Goal: Information Seeking & Learning: Learn about a topic

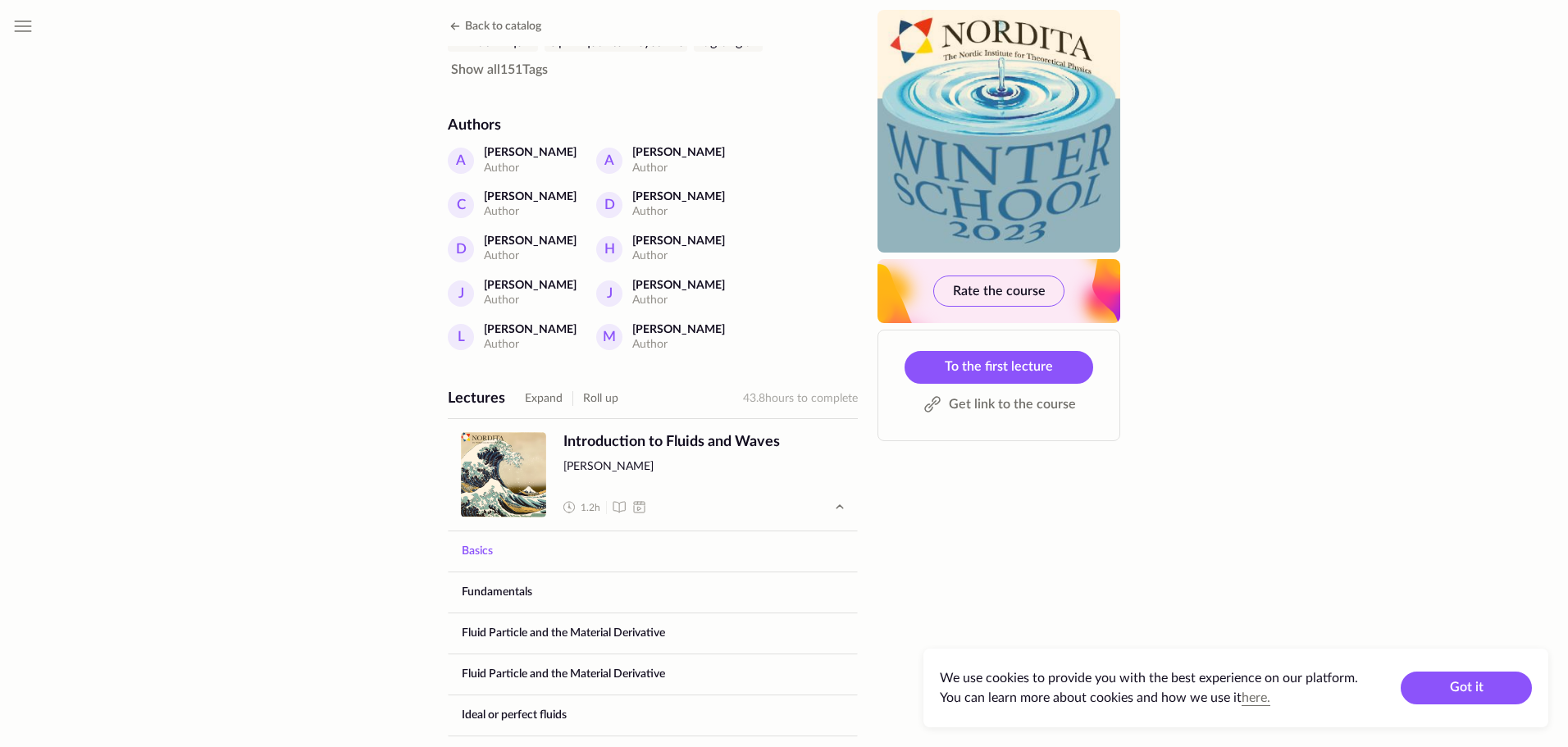
scroll to position [574, 0]
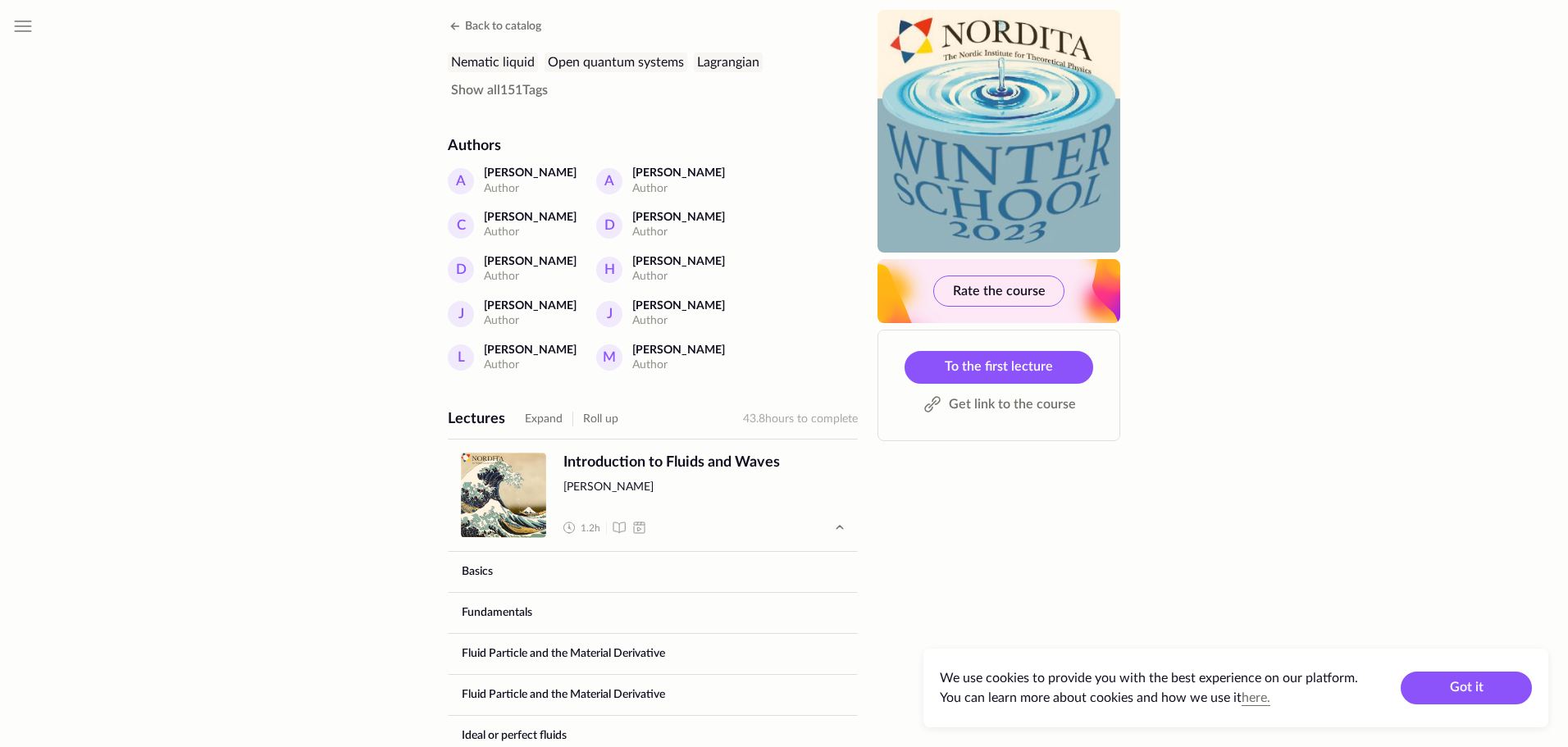
click at [538, 409] on button "Expand" at bounding box center [543, 419] width 38 height 19
click at [539, 409] on button "Expand" at bounding box center [543, 419] width 38 height 19
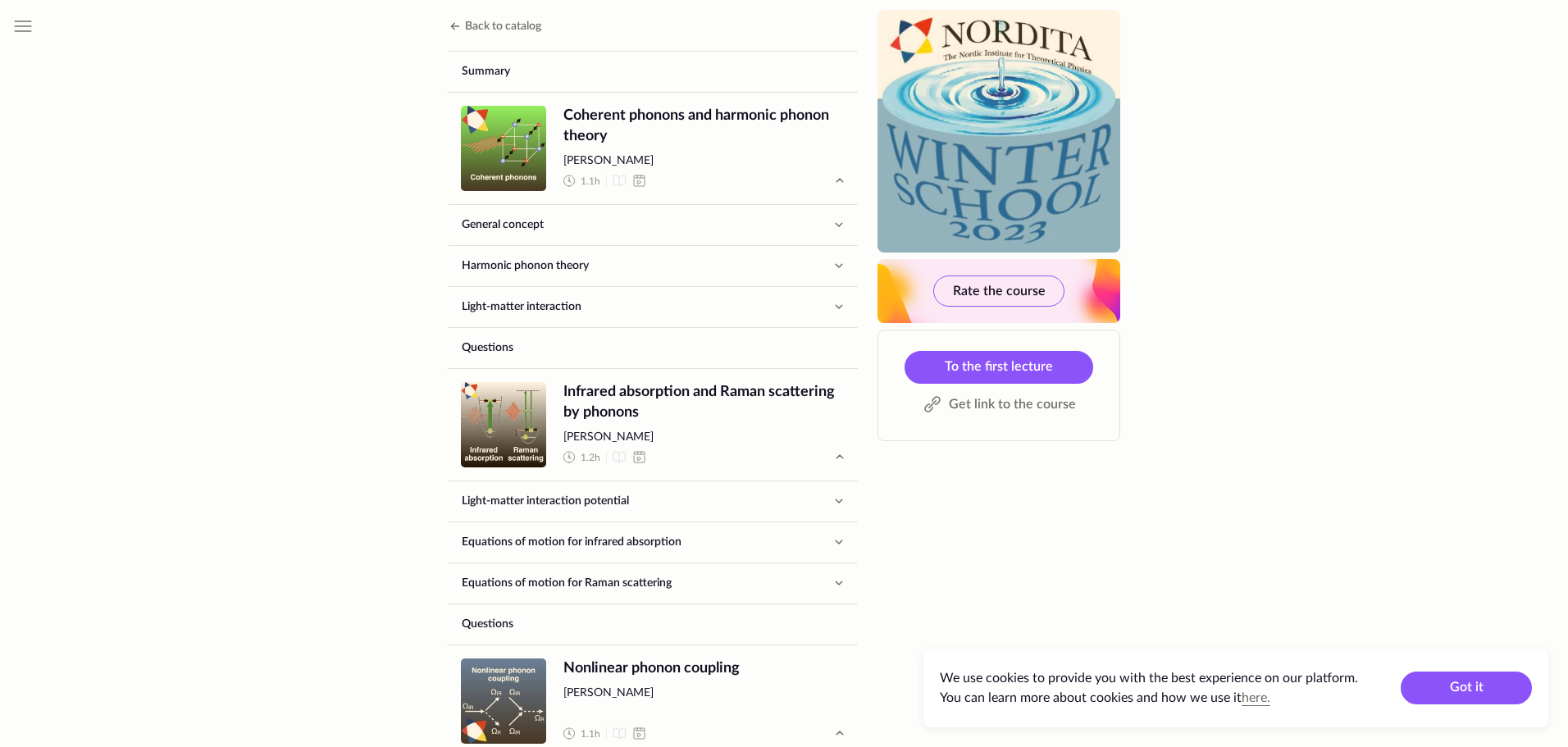
scroll to position [10088, 0]
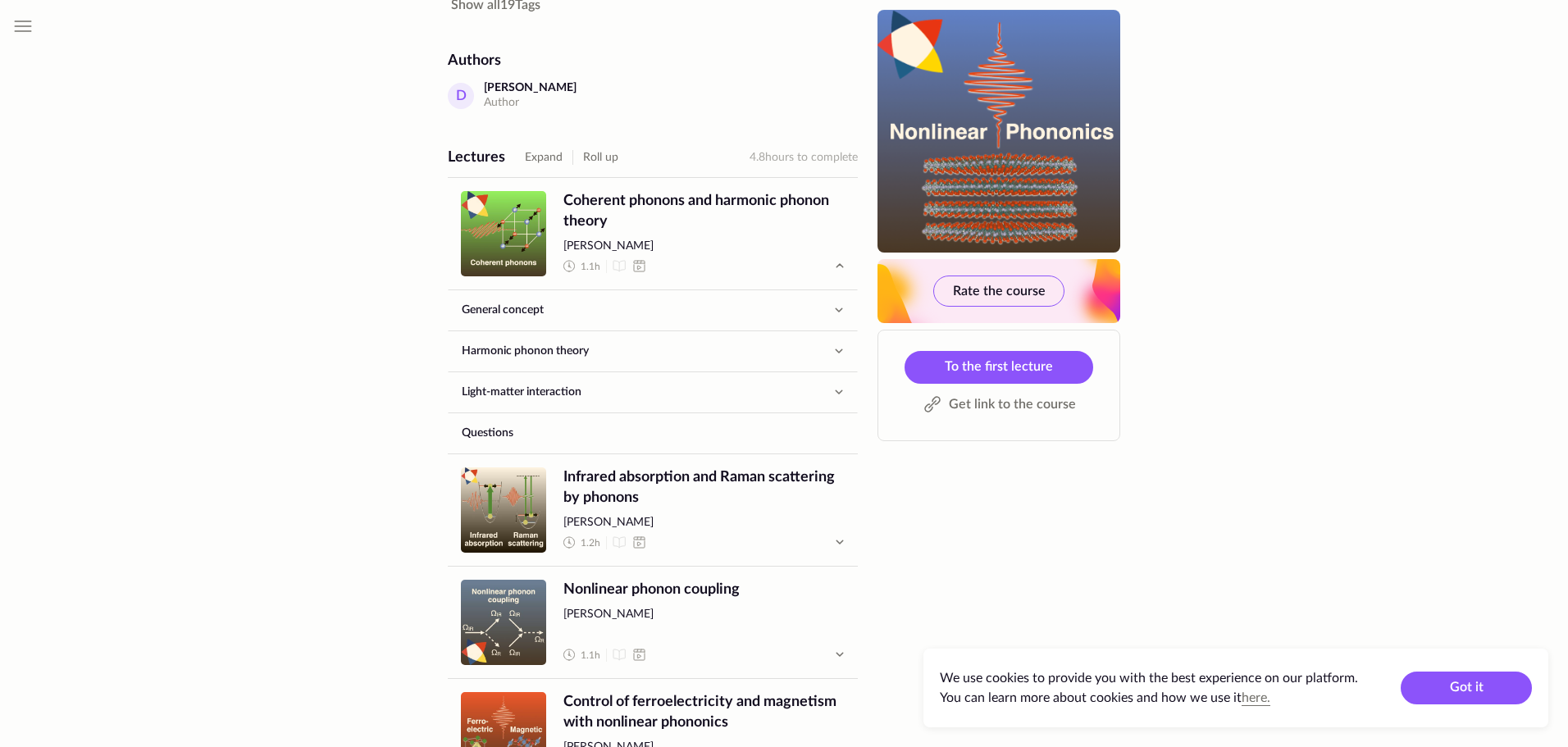
scroll to position [820, 0]
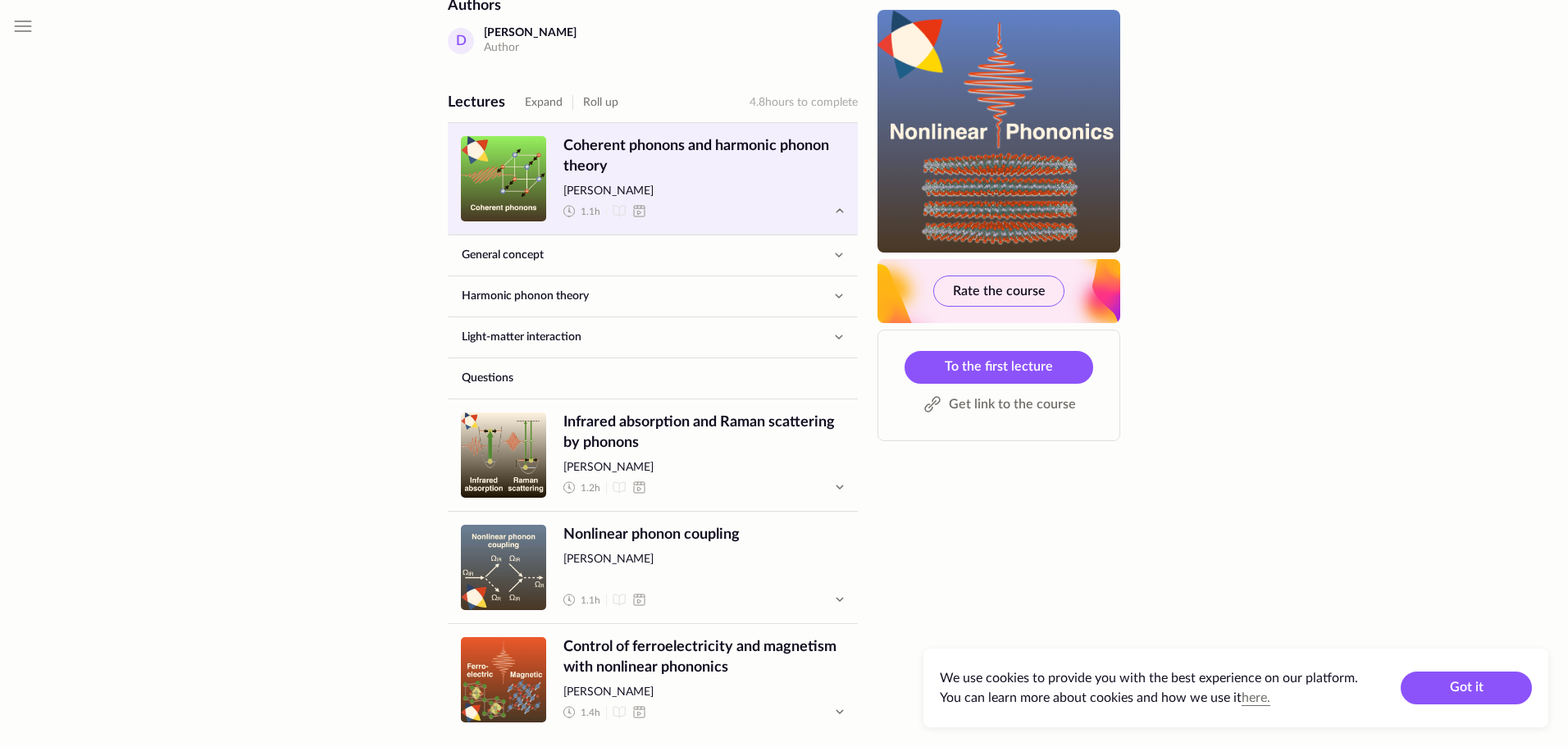
click at [650, 146] on span "Coherent phonons and harmonic phonon theory" at bounding box center [704, 156] width 281 height 41
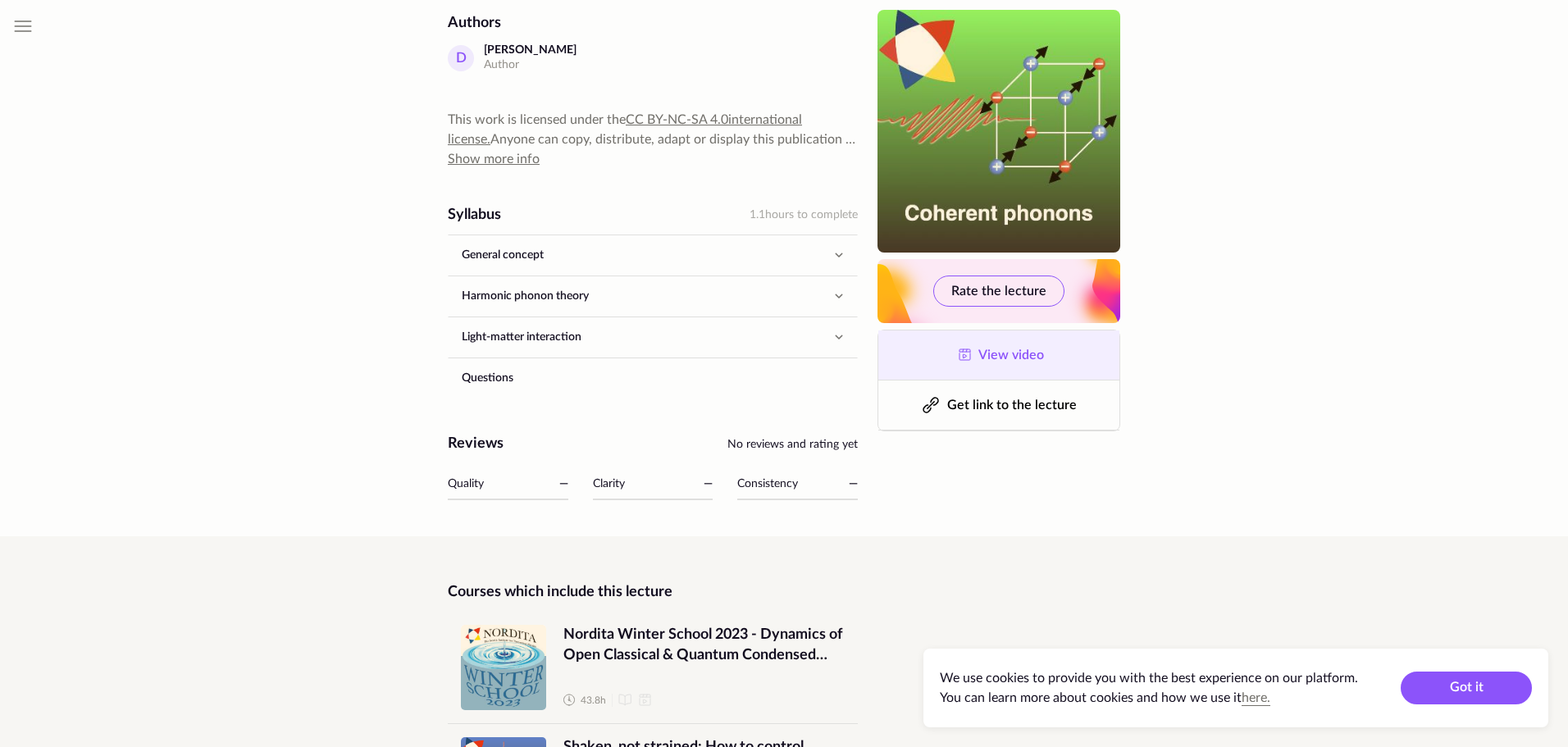
scroll to position [626, 0]
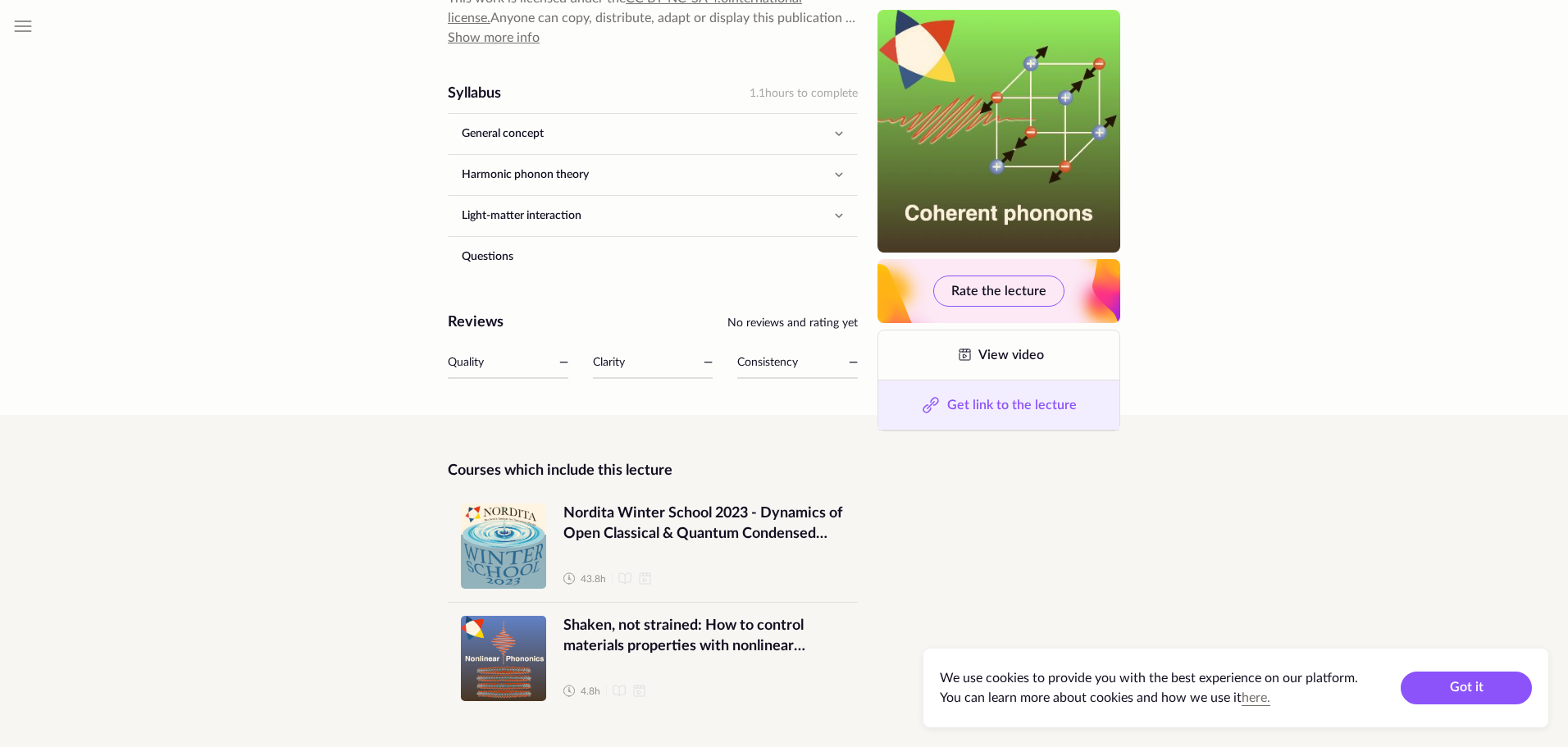
click at [992, 408] on span "Get link to the lecture" at bounding box center [1012, 405] width 130 height 13
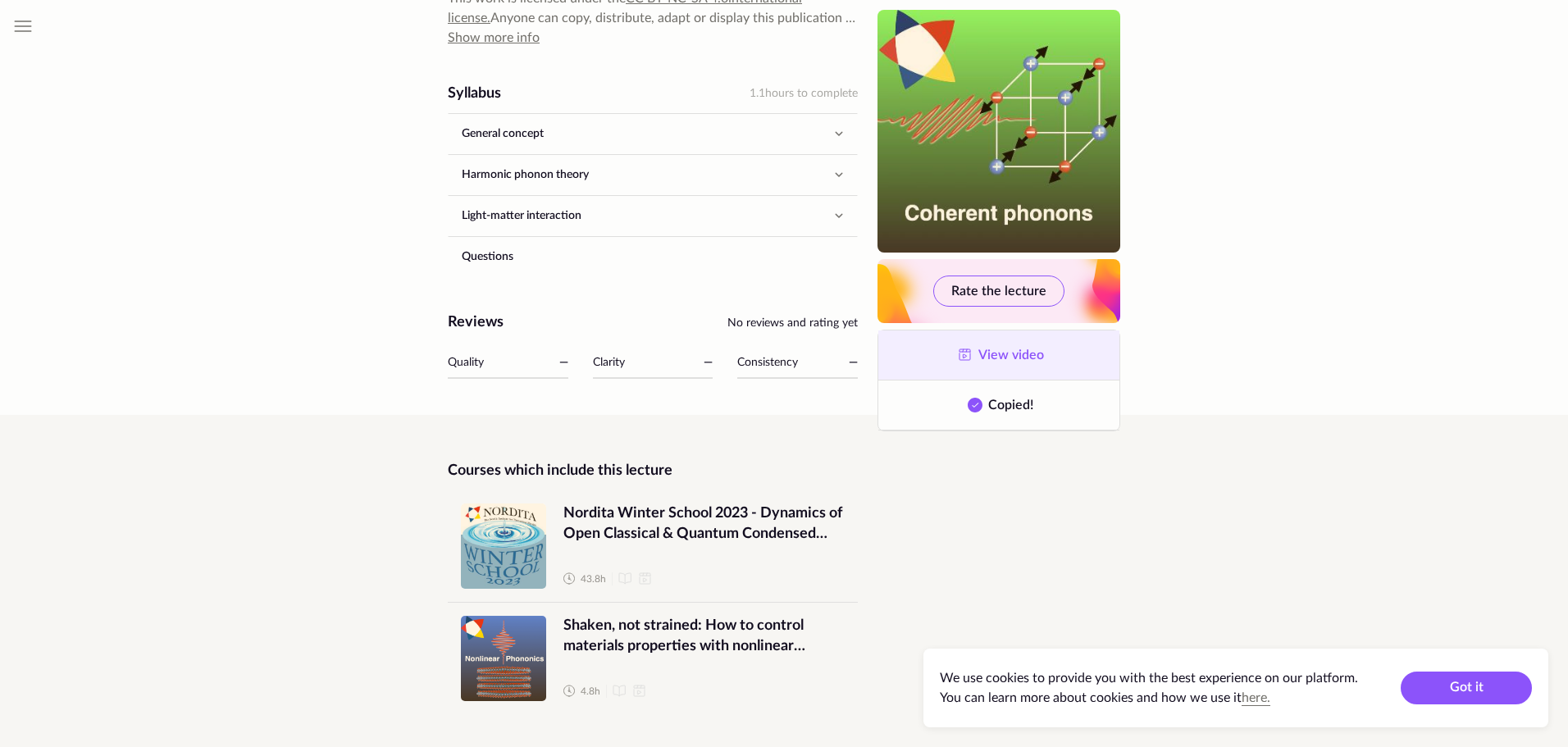
click at [989, 350] on span "View video" at bounding box center [1011, 355] width 65 height 13
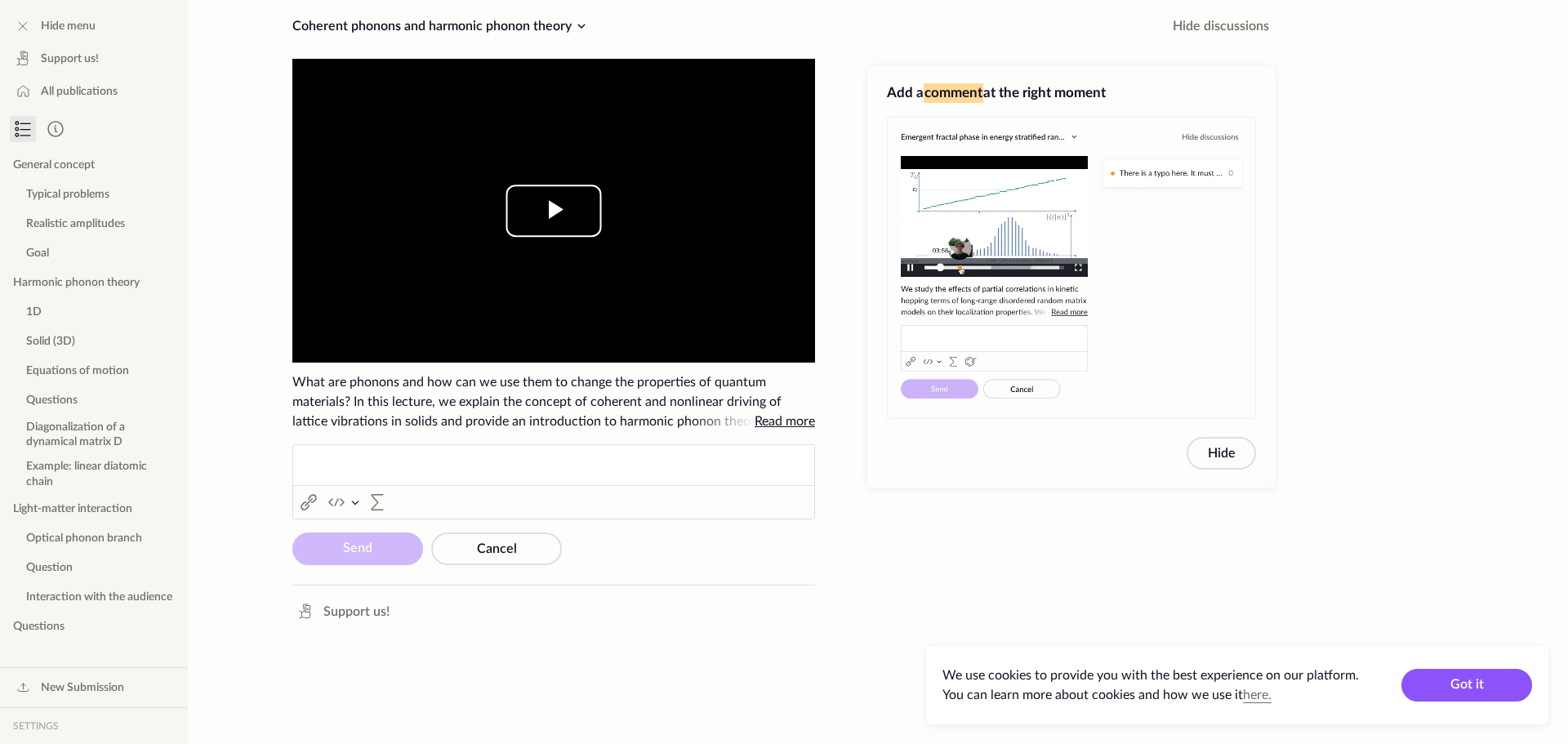
click at [554, 211] on span "Video Player" at bounding box center [554, 211] width 0 height 0
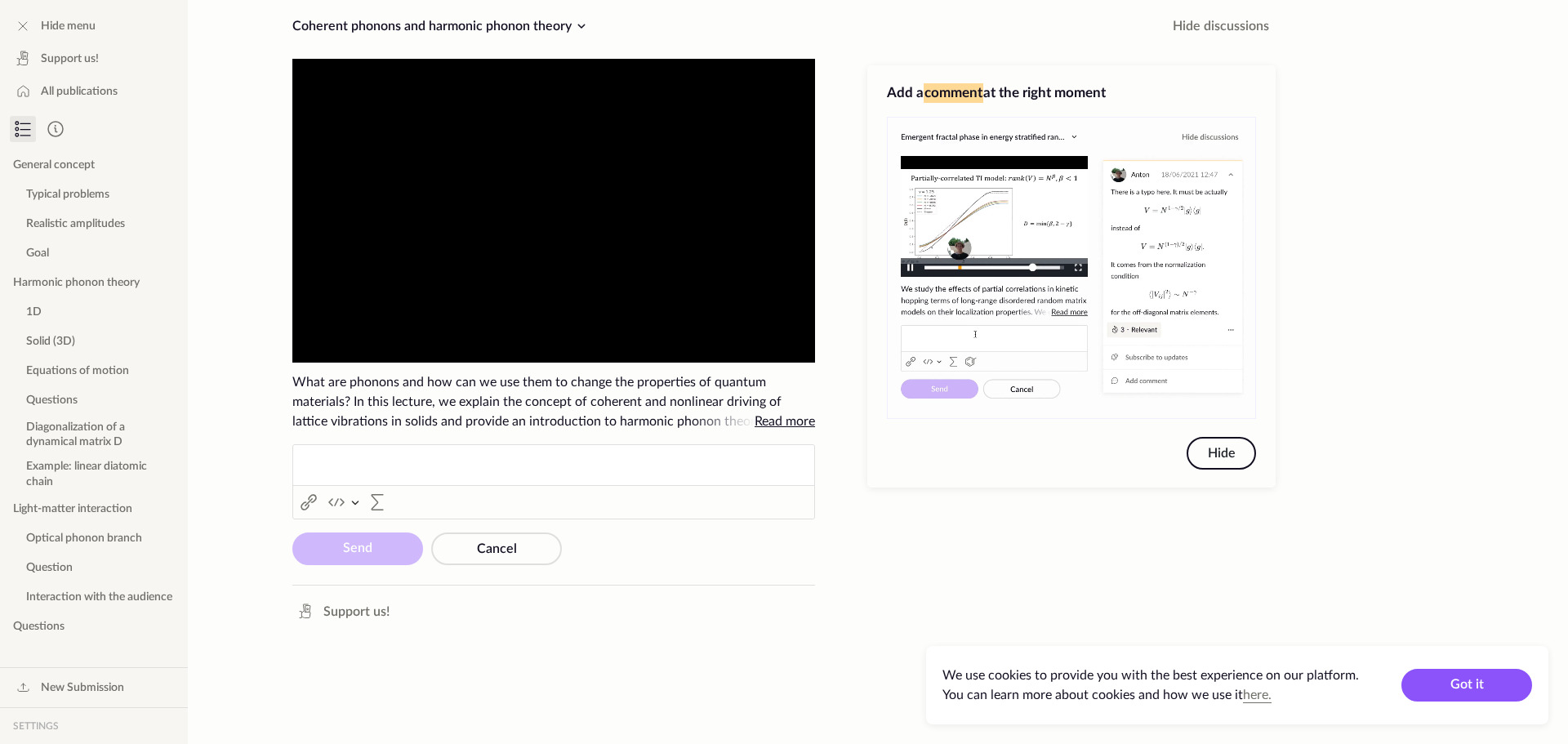
click at [1210, 448] on button "Hide" at bounding box center [1220, 453] width 69 height 33
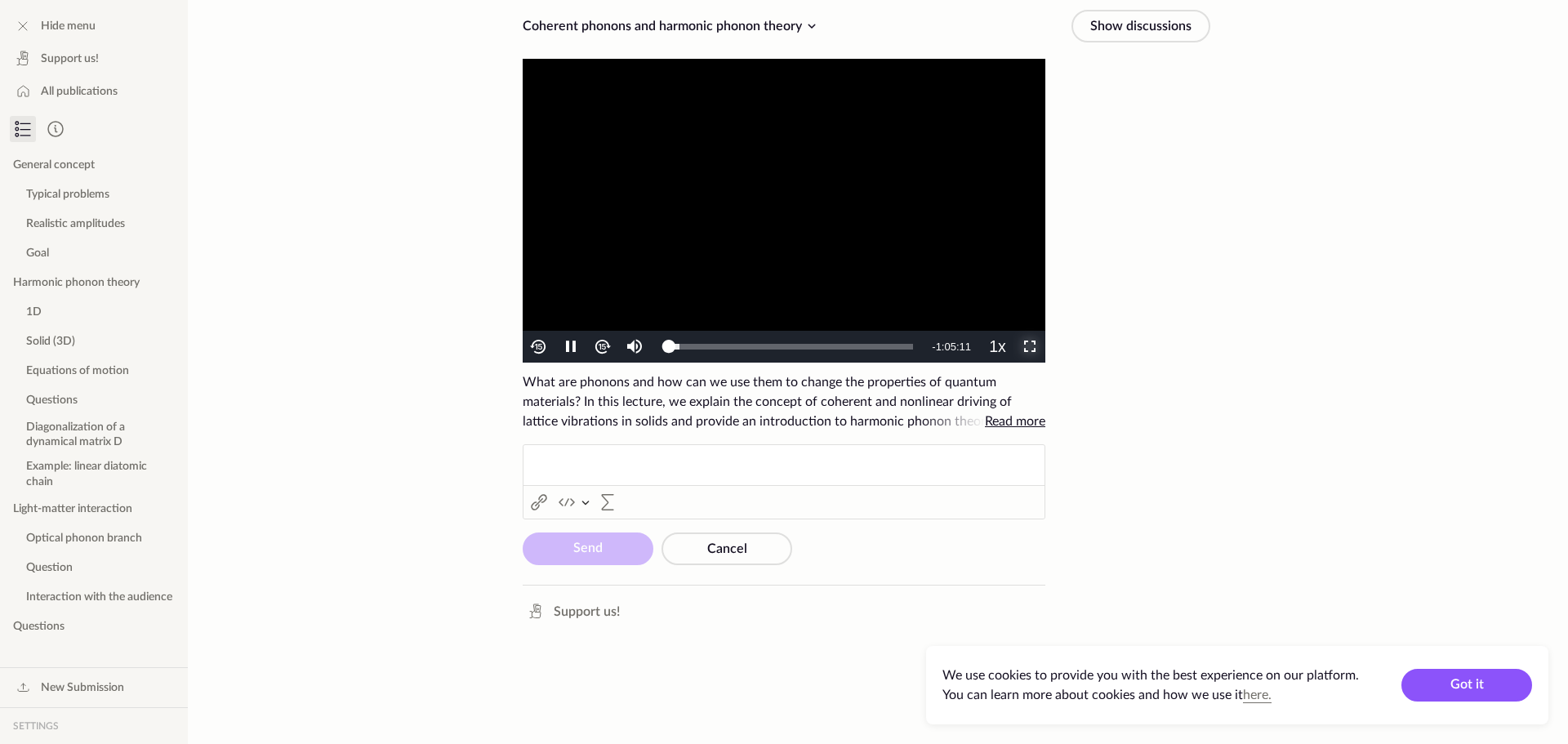
click at [1030, 347] on span "Video Player" at bounding box center [1030, 347] width 0 height 0
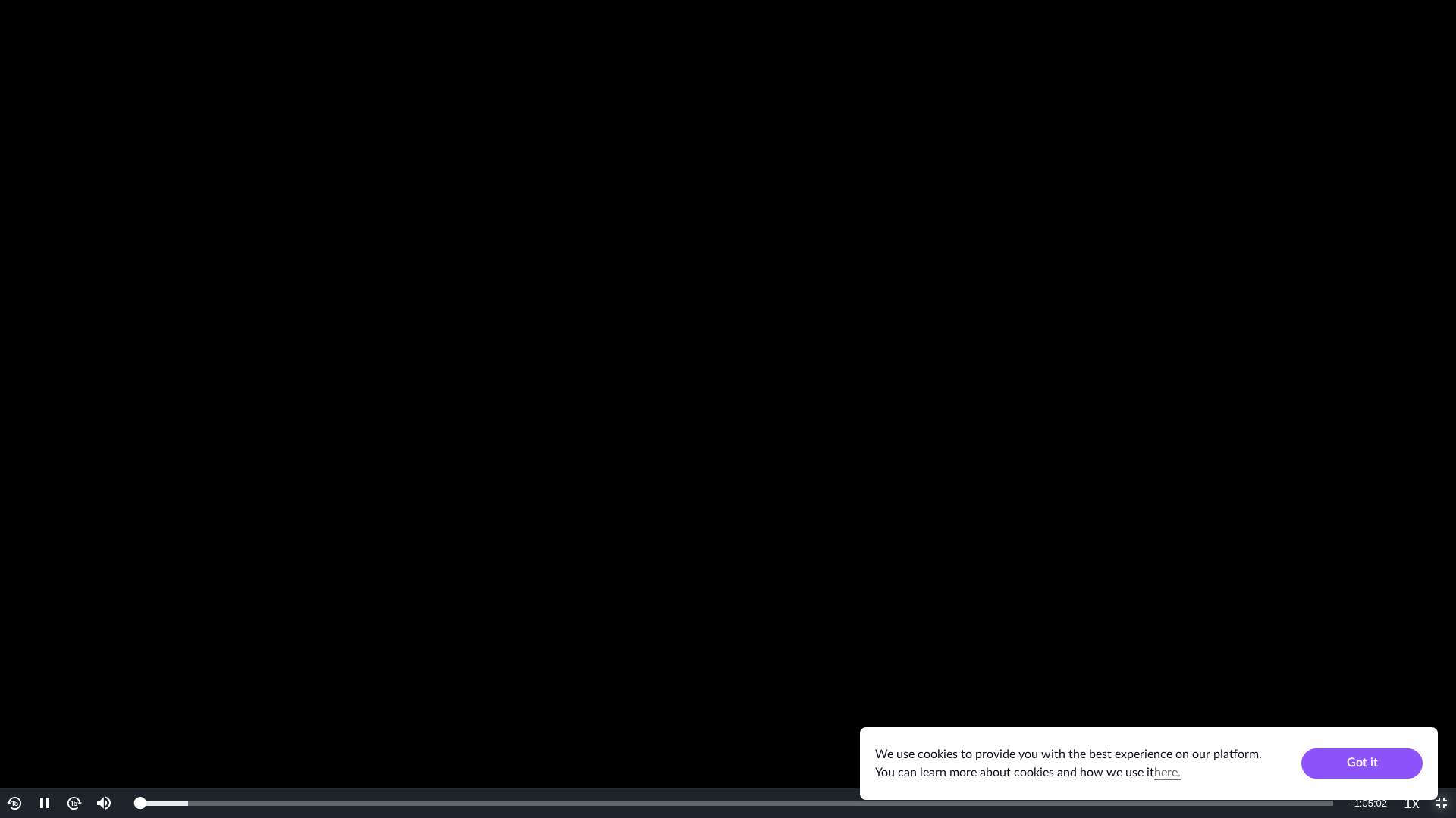
click at [1441, 689] on span "Video Player" at bounding box center [1441, 804] width 0 height 0
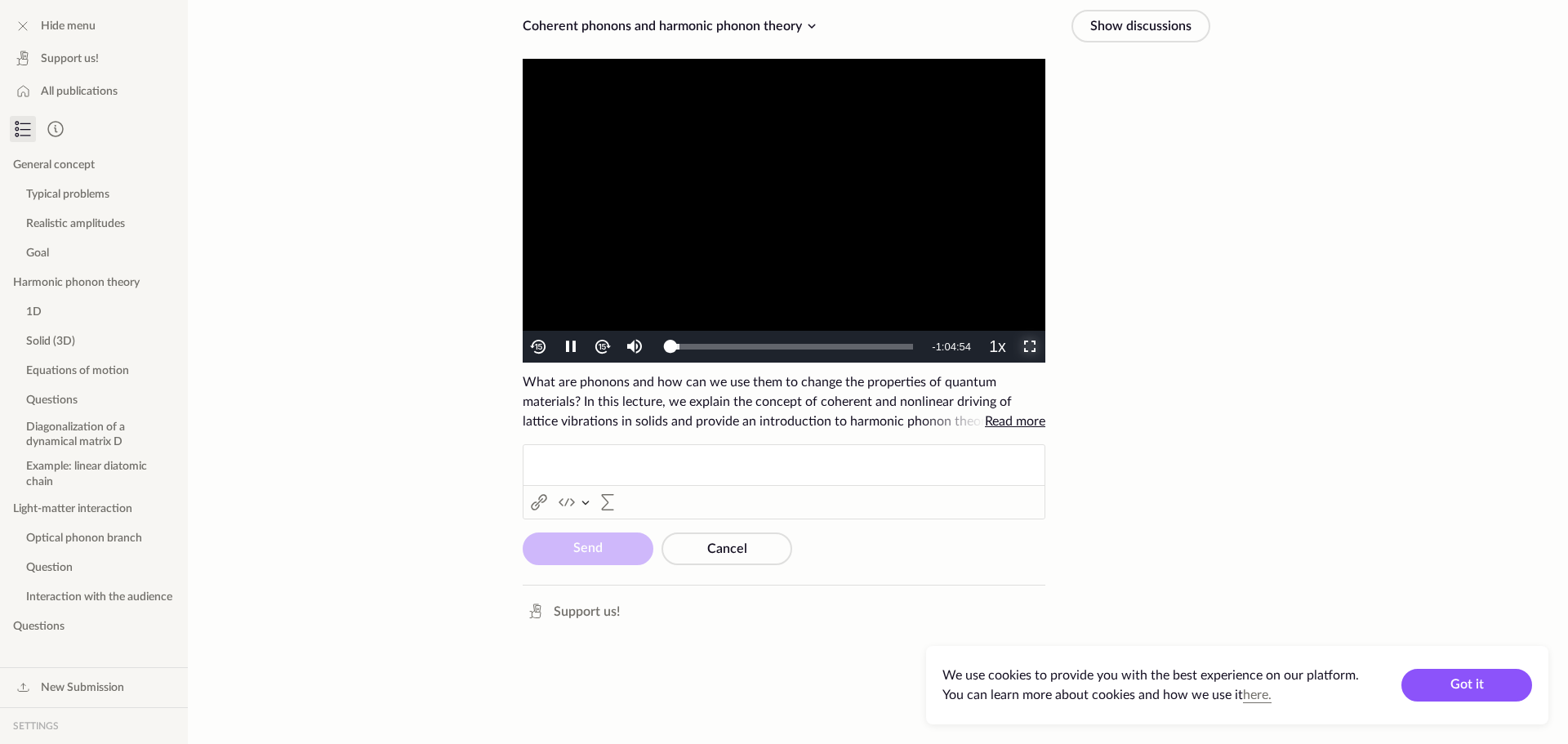
drag, startPoint x: 1019, startPoint y: 346, endPoint x: 1019, endPoint y: 445, distance: 99.0
click at [1030, 347] on span "Video Player" at bounding box center [1030, 347] width 0 height 0
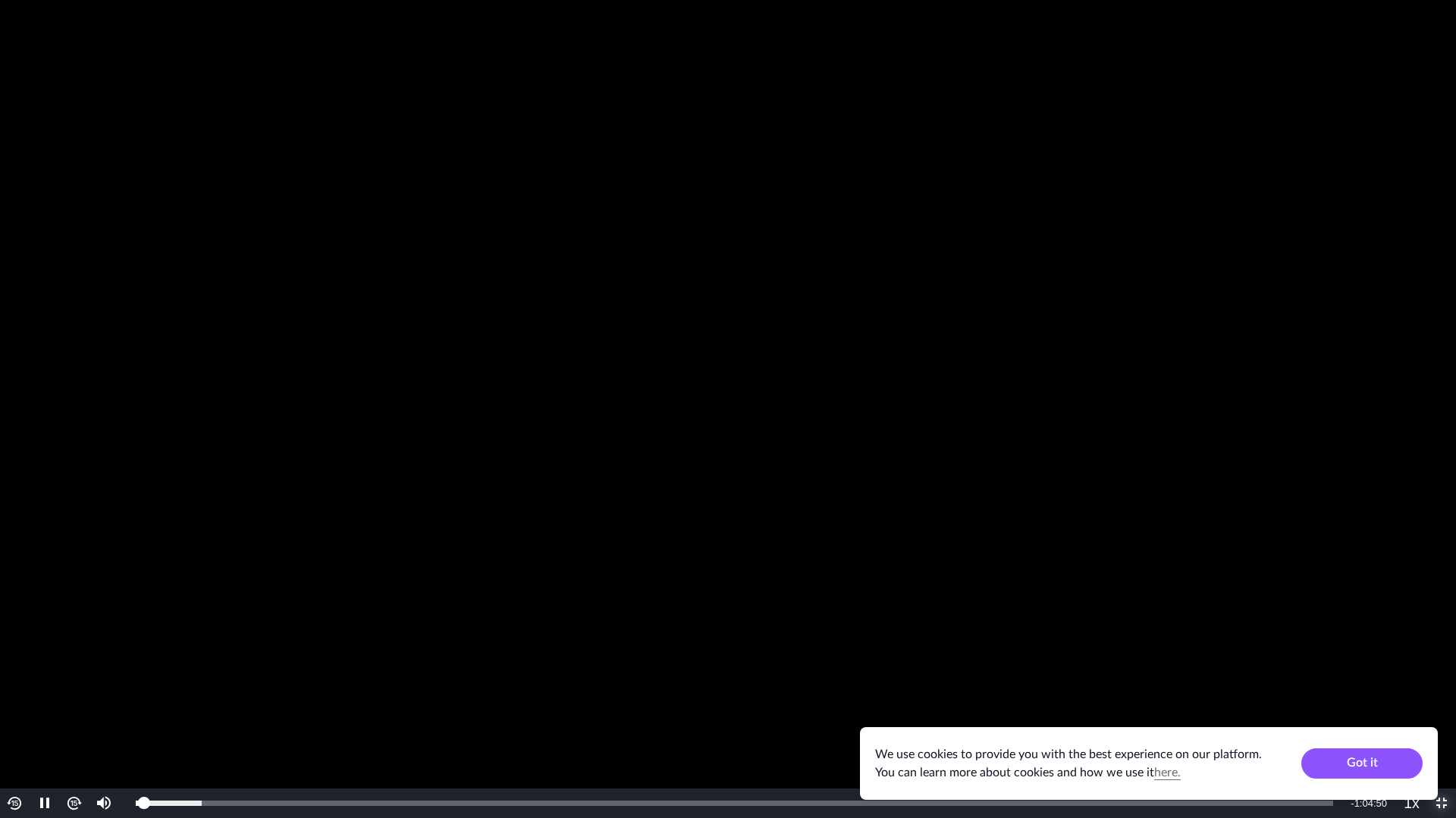
click at [1441, 689] on span "Video Player" at bounding box center [1441, 804] width 0 height 0
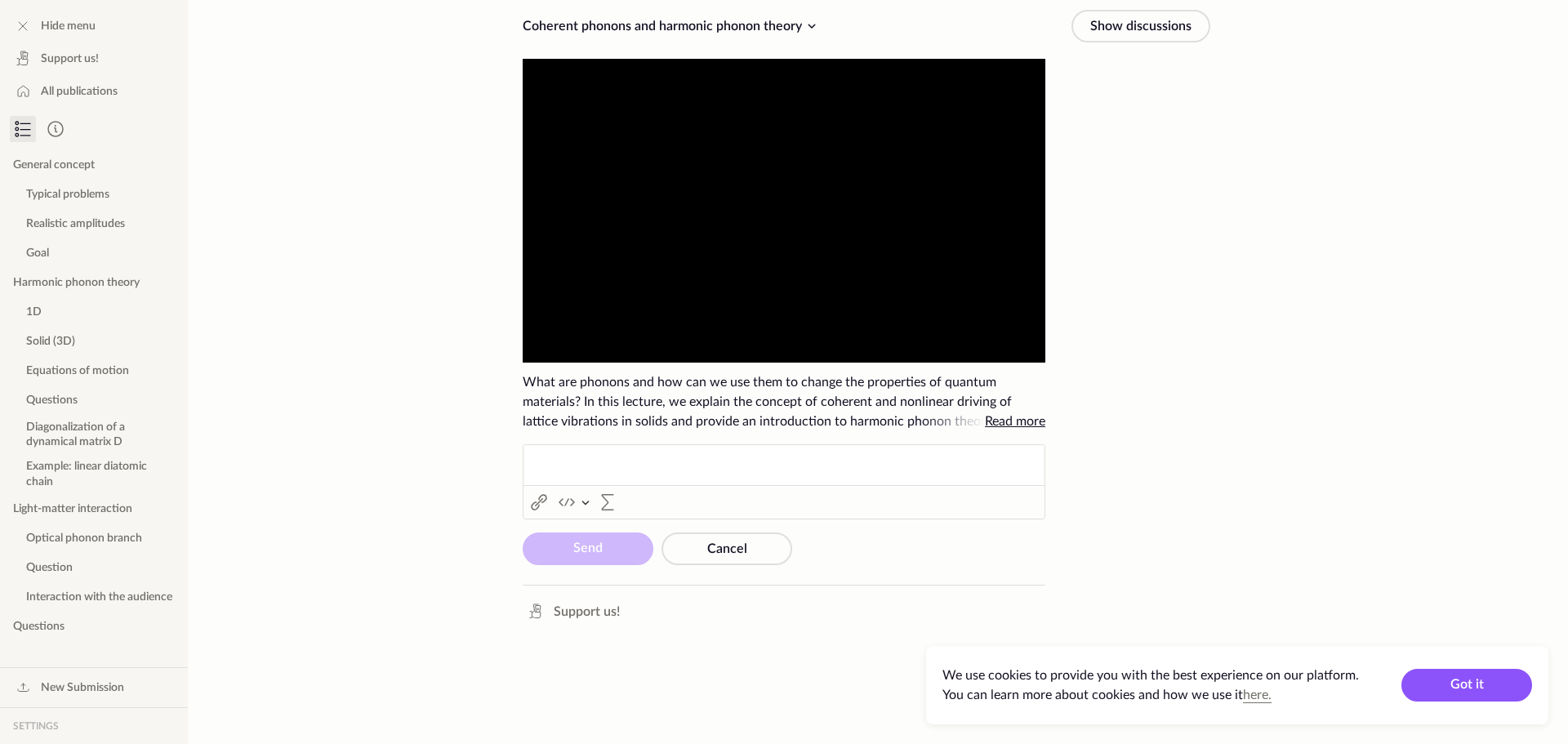
click at [18, 129] on icon at bounding box center [18, 129] width 4 height 4
click at [61, 131] on icon at bounding box center [55, 129] width 19 height 19
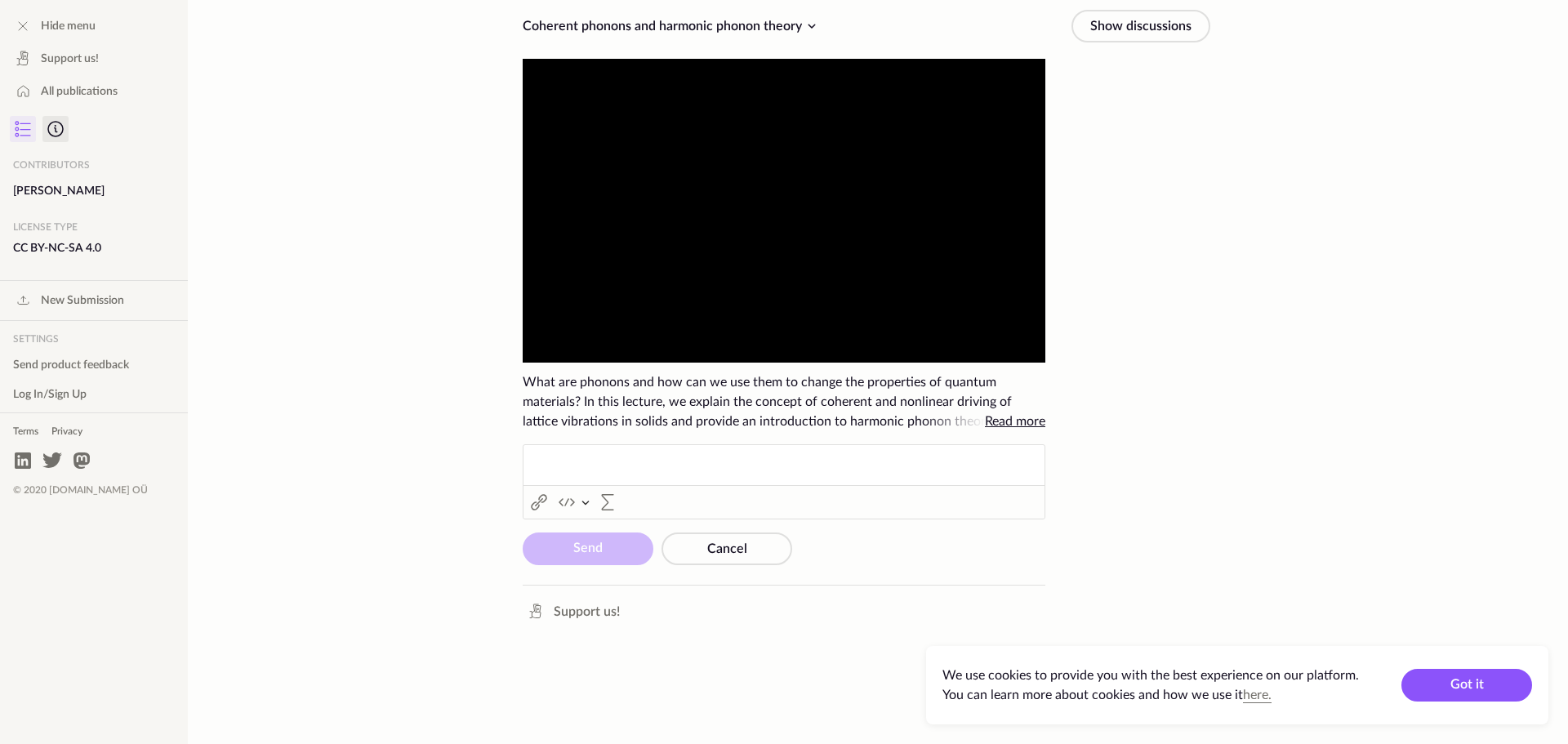
click at [18, 134] on icon at bounding box center [23, 129] width 19 height 19
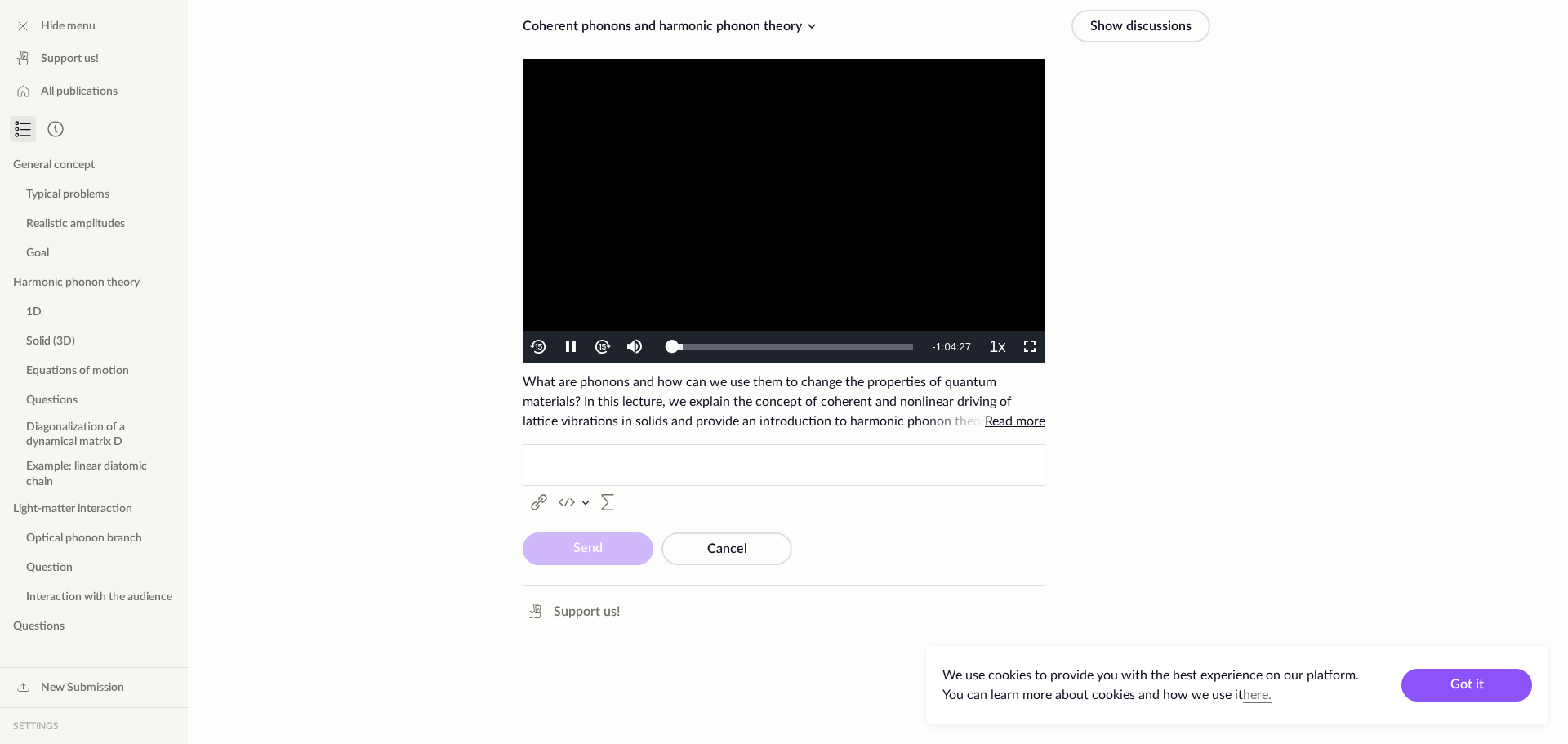
click at [810, 26] on icon at bounding box center [811, 26] width 19 height 19
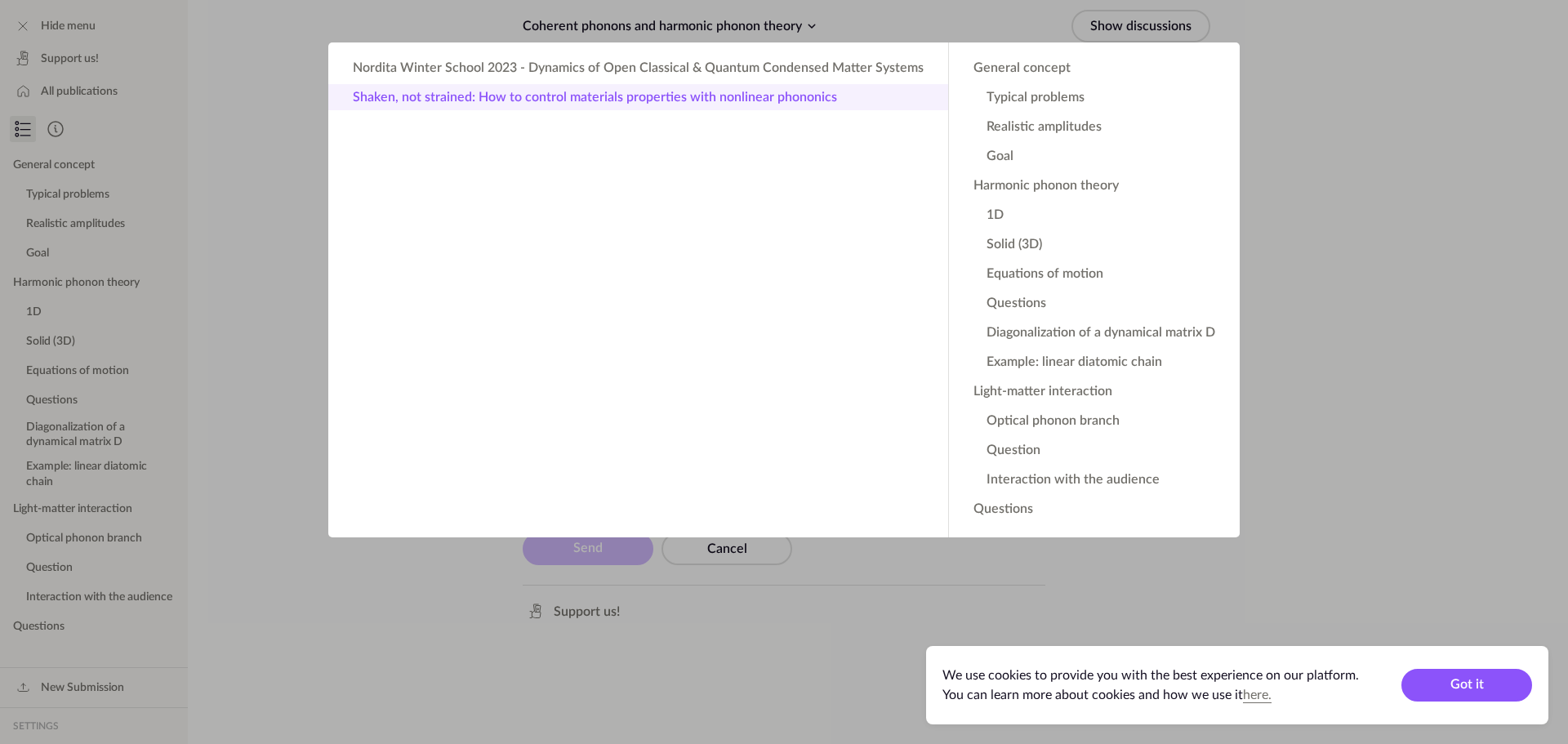
click at [781, 95] on button "Shaken, not strained: How to control materials properties with nonlinear phonon…" at bounding box center [638, 98] width 620 height 26
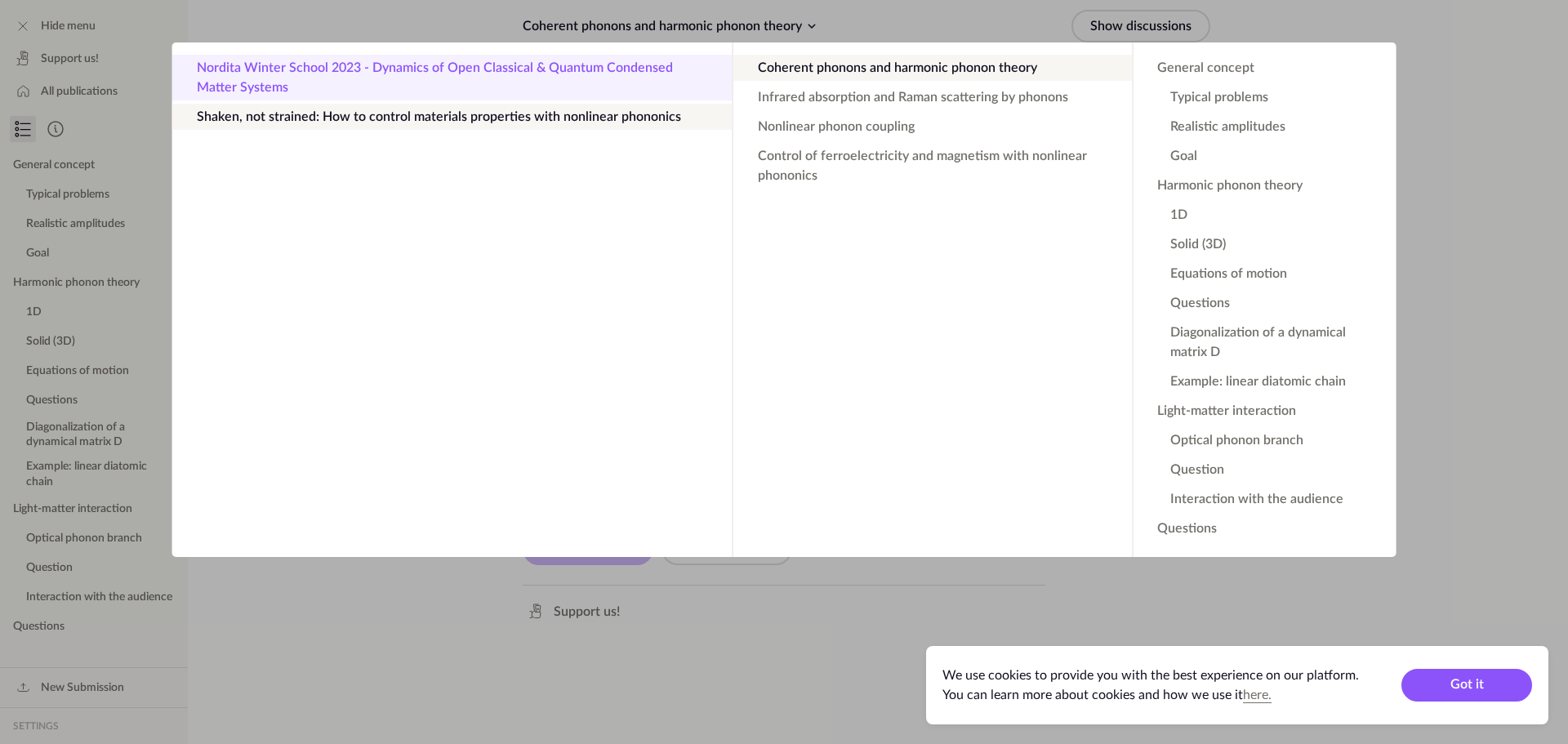
click at [548, 67] on button "Nordita Winter School 2023 - Dynamics of Open Classical & Quantum Condensed Mat…" at bounding box center [452, 77] width 560 height 46
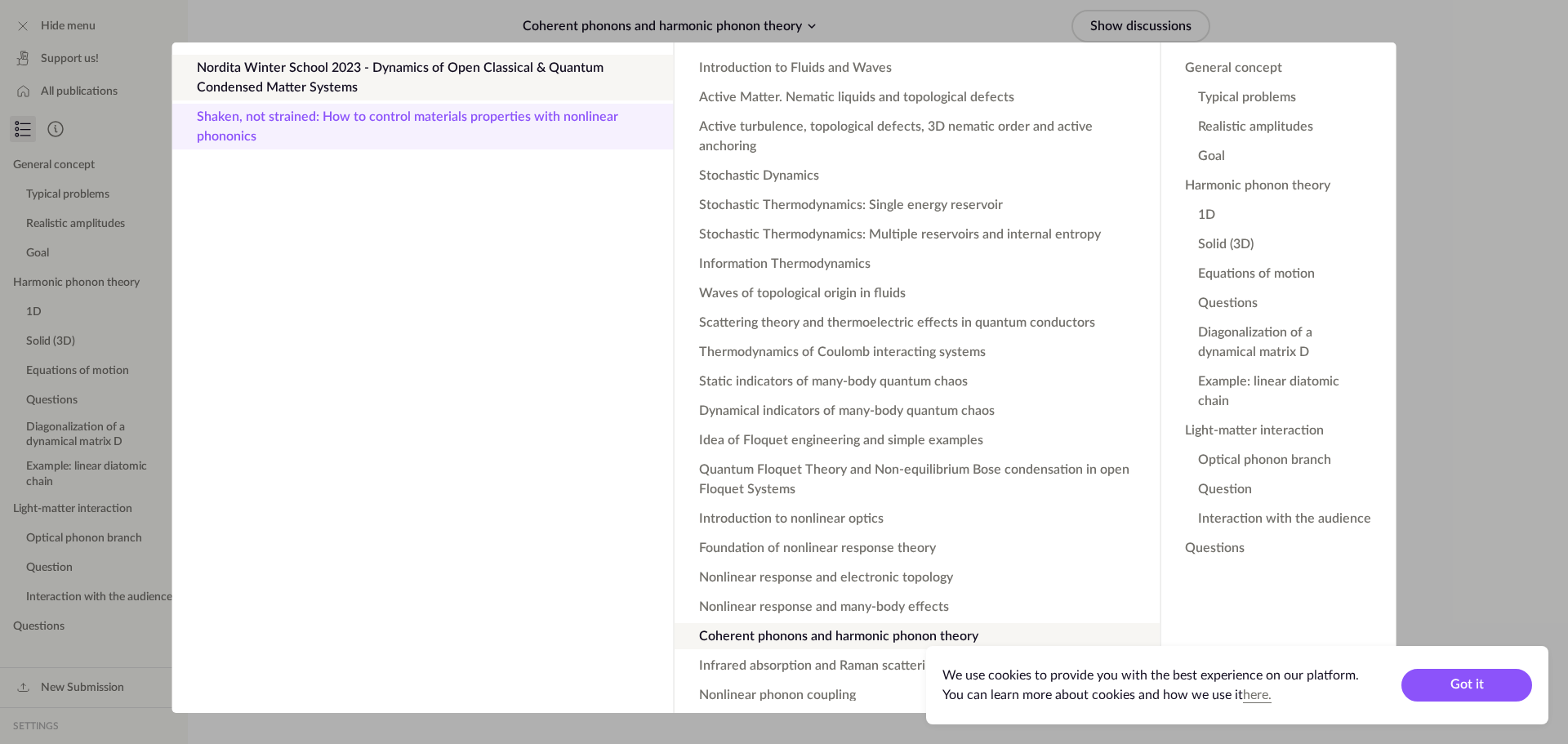
click at [511, 122] on button "Shaken, not strained: How to control materials properties with nonlinear phonon…" at bounding box center [422, 126] width 501 height 46
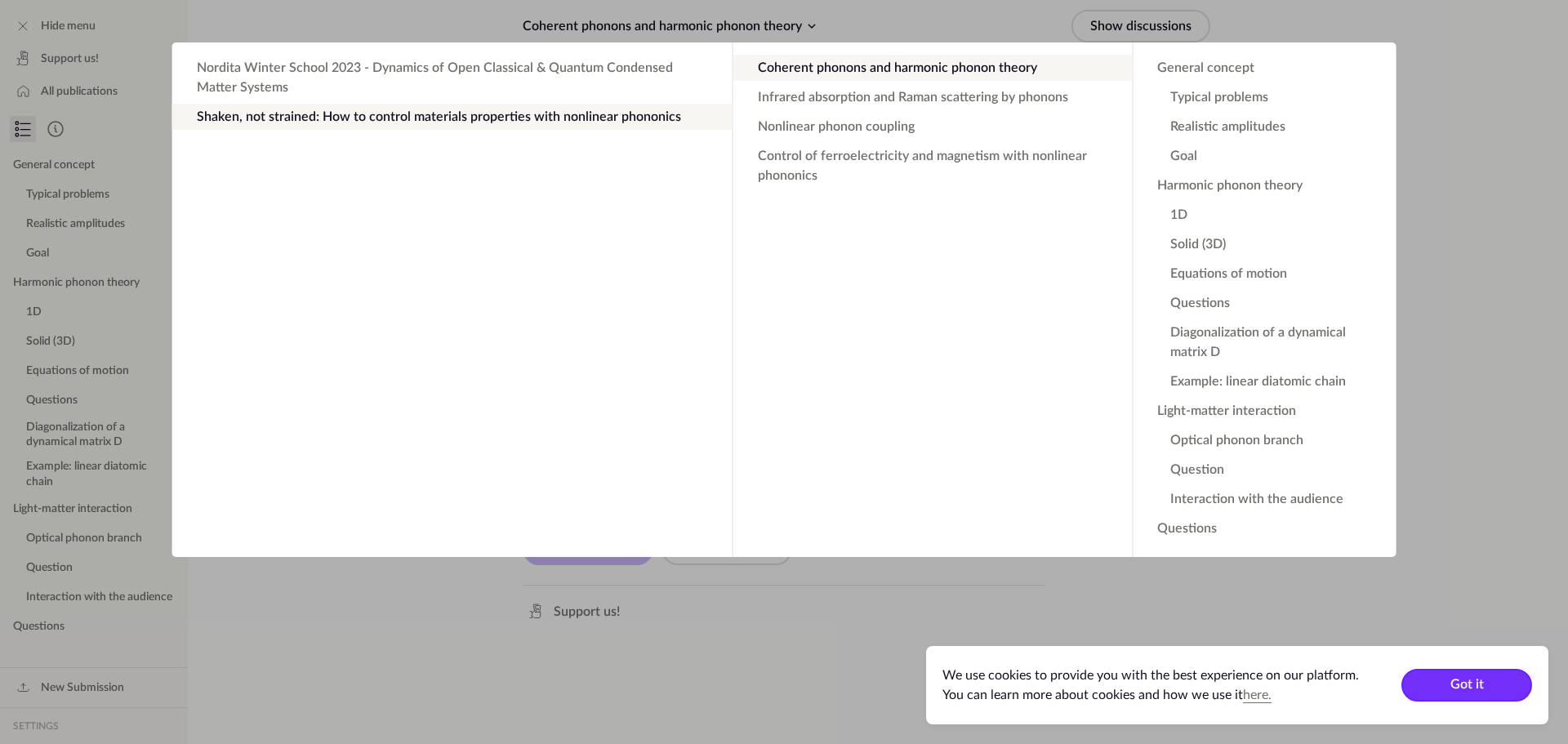
click at [1484, 693] on button "Got it" at bounding box center [1466, 685] width 131 height 33
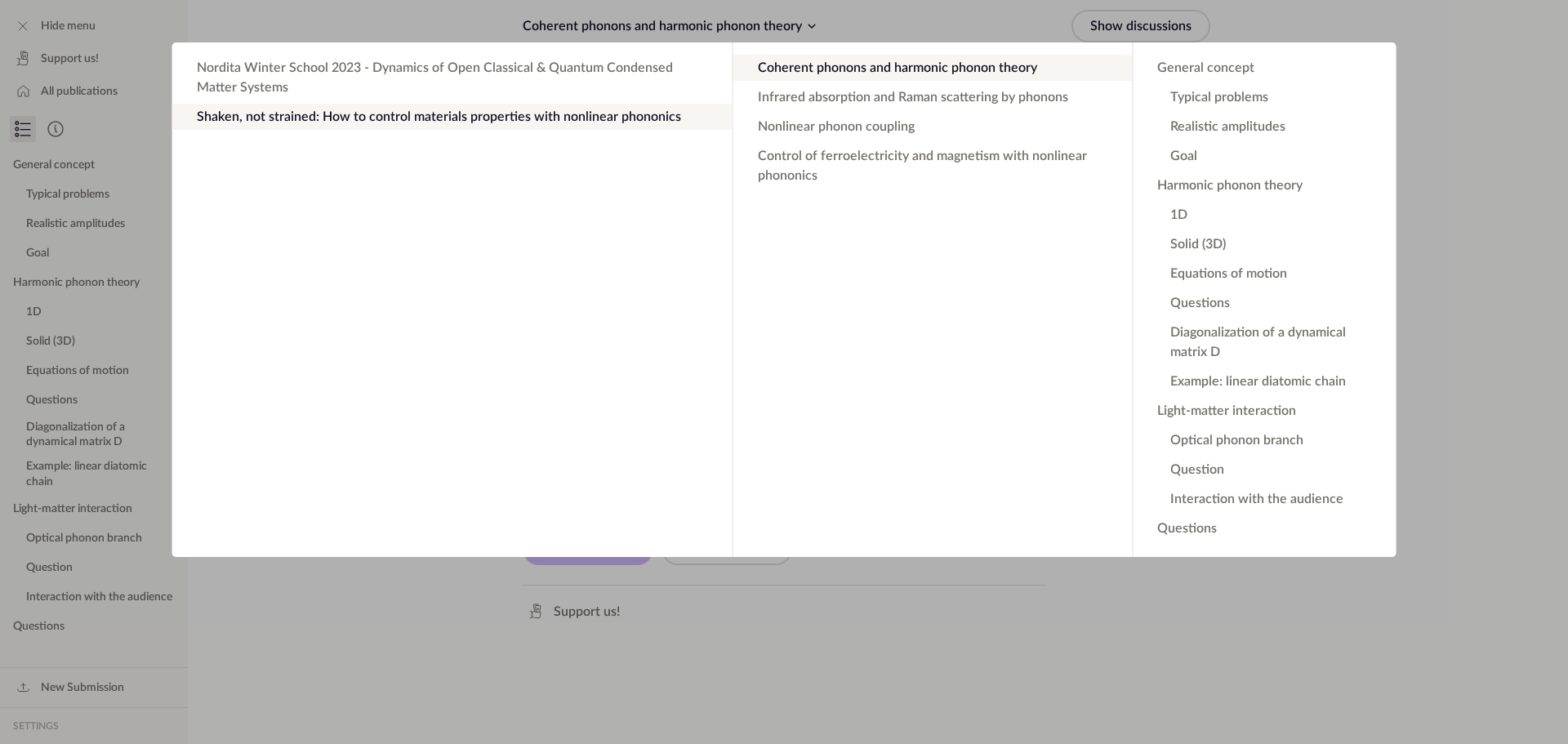
click at [1473, 400] on app-backdrop at bounding box center [784, 372] width 1568 height 744
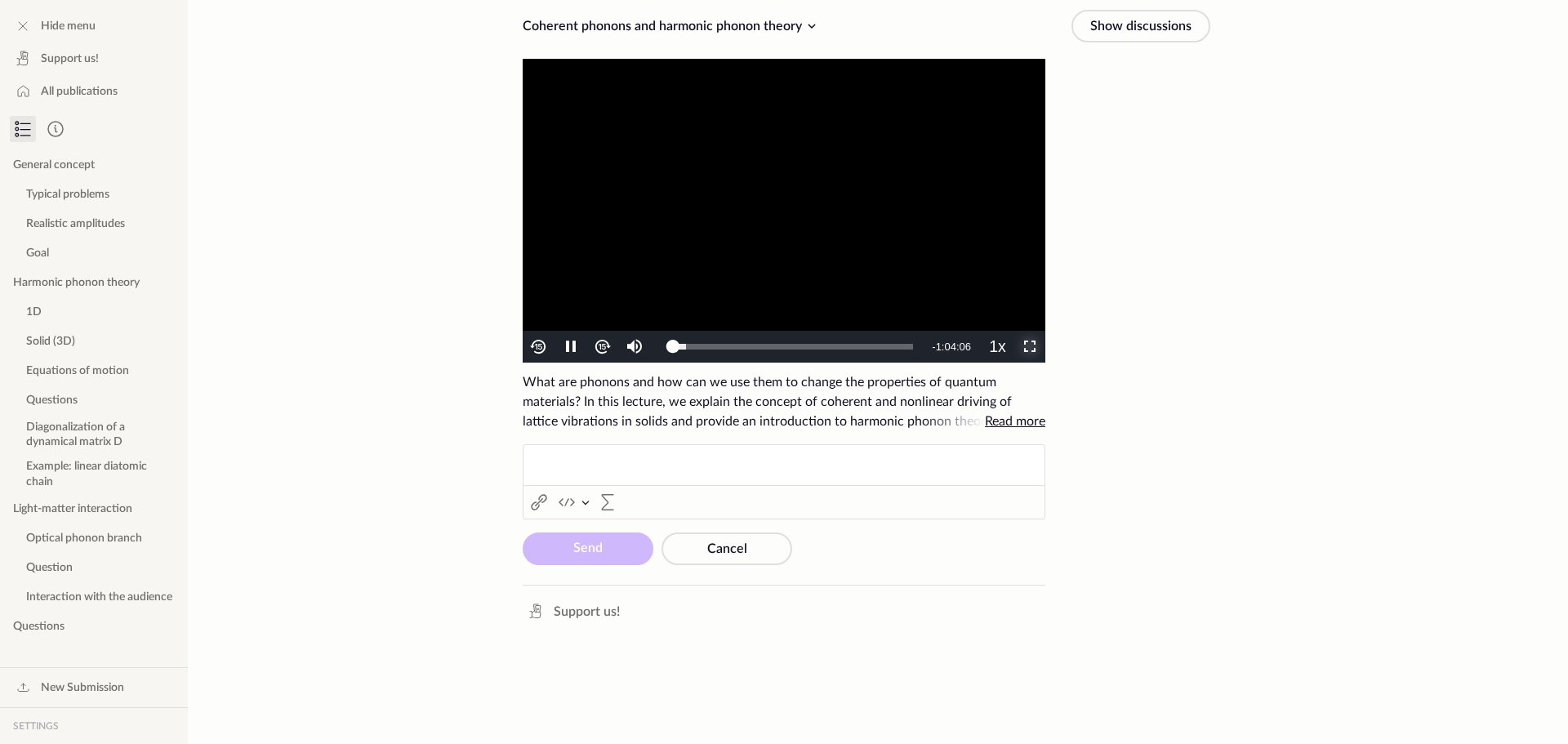
click at [1030, 347] on span "Video Player" at bounding box center [1030, 347] width 0 height 0
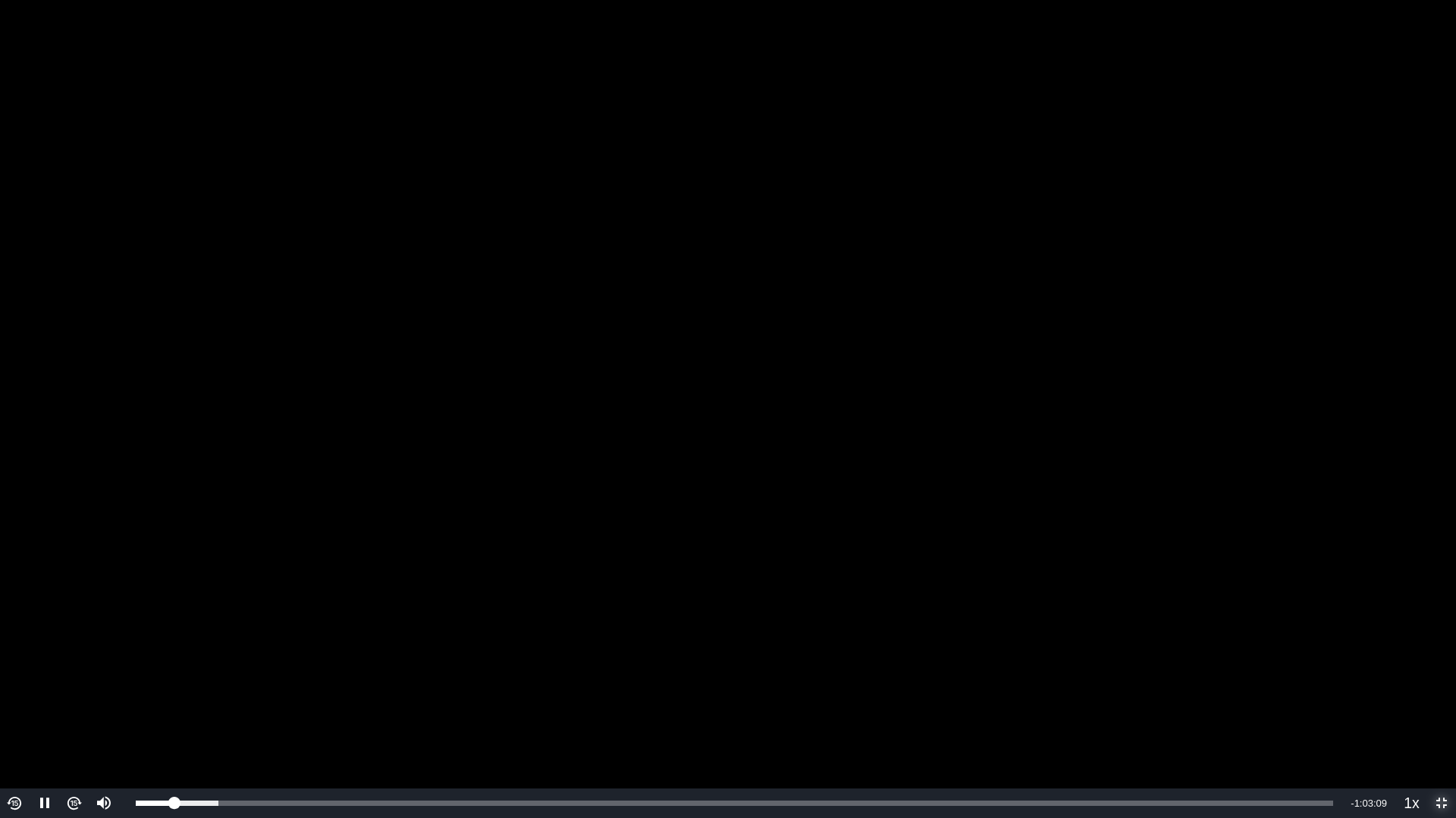
click at [1441, 689] on span "Video Player" at bounding box center [1441, 804] width 0 height 0
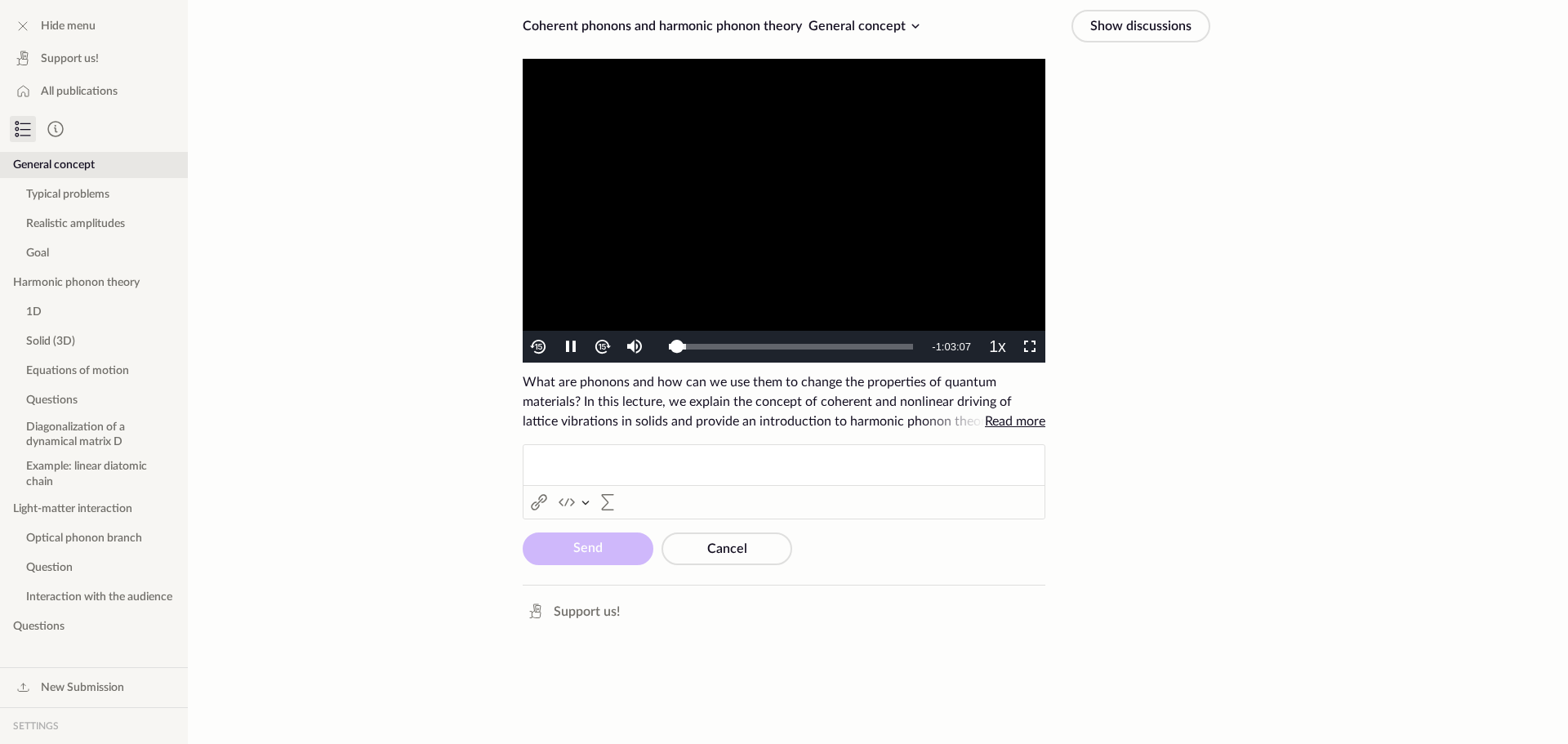
click at [1029, 423] on span "Read more" at bounding box center [1015, 421] width 61 height 13
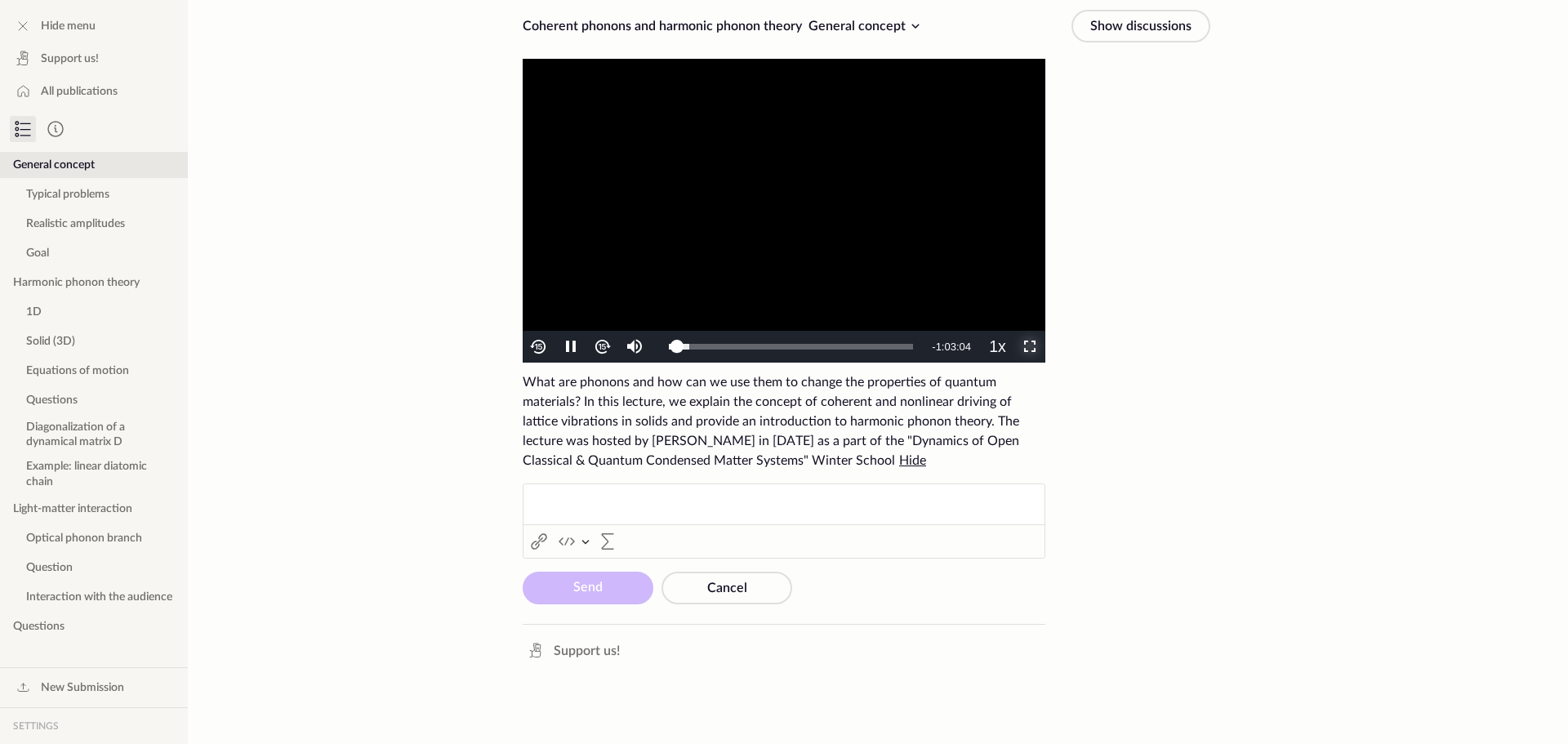
drag, startPoint x: 1023, startPoint y: 352, endPoint x: 1023, endPoint y: 451, distance: 99.0
click at [1030, 347] on span "Video Player" at bounding box center [1030, 347] width 0 height 0
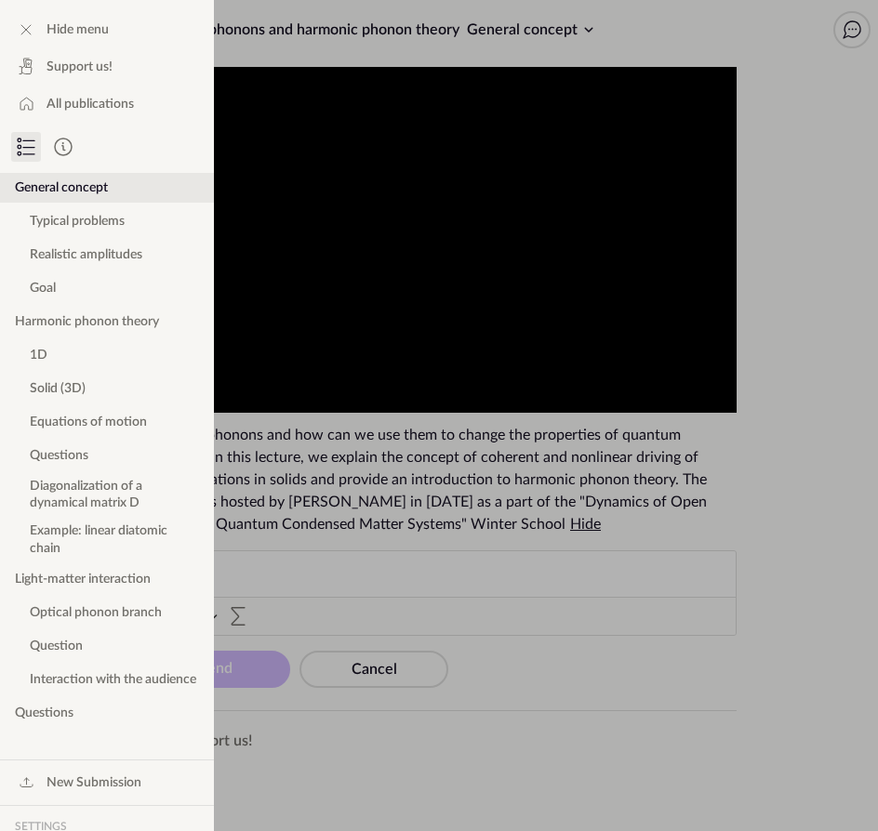
click at [832, 299] on app-backdrop at bounding box center [439, 415] width 878 height 831
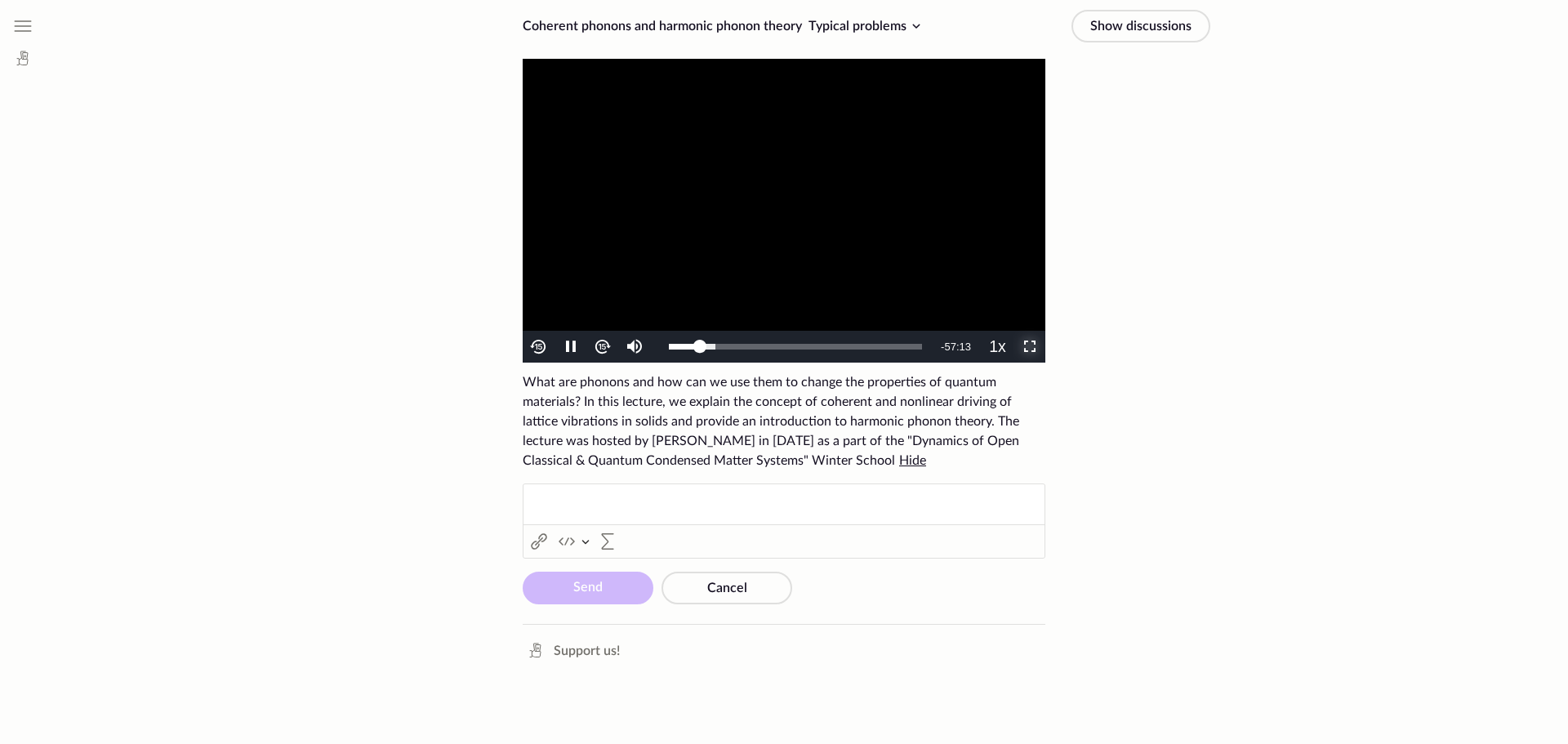
click at [1030, 347] on span "Video Player" at bounding box center [1030, 347] width 0 height 0
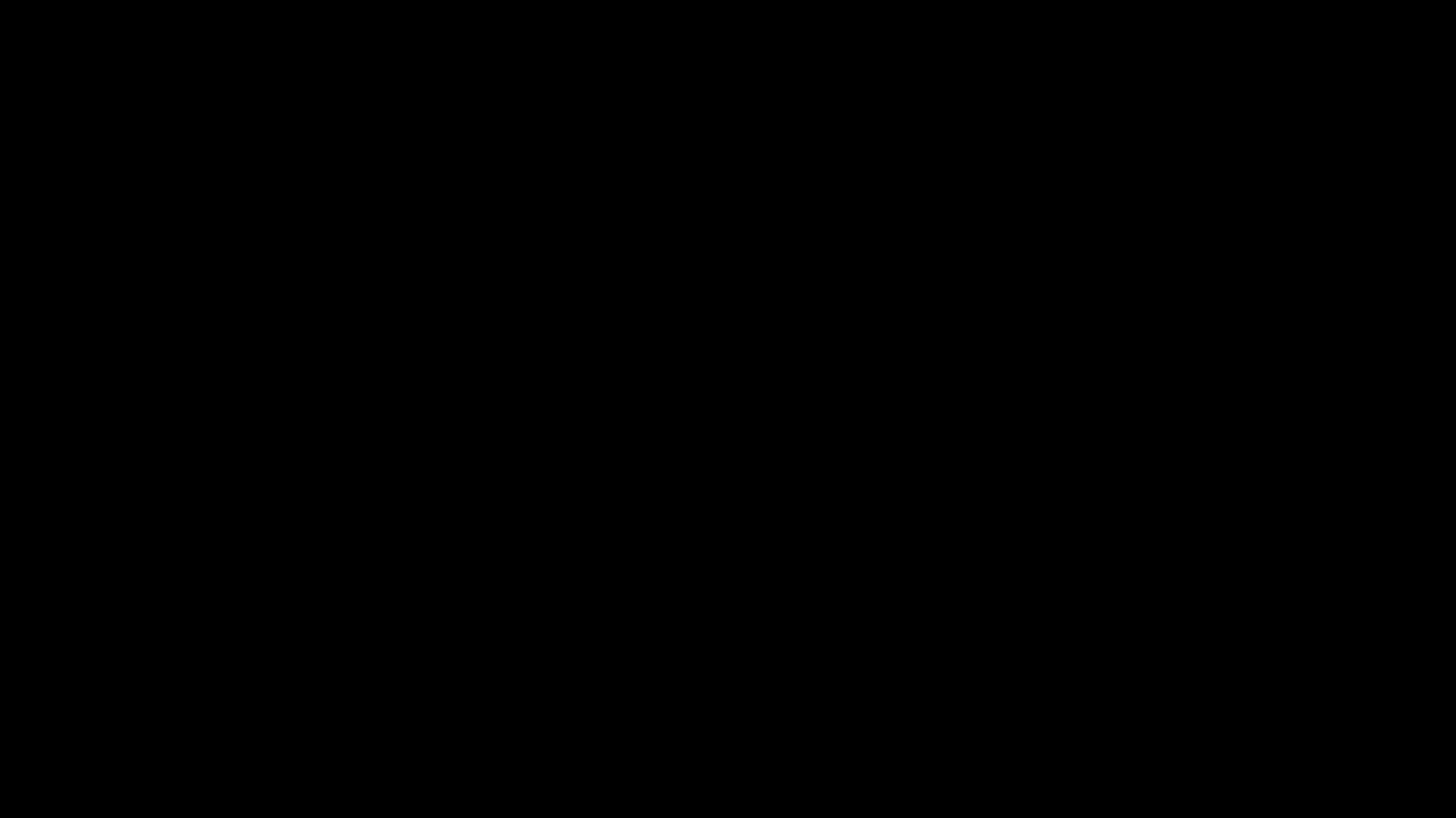
click at [1426, 689] on button "Non-Fullscreen" at bounding box center [1441, 803] width 29 height 29
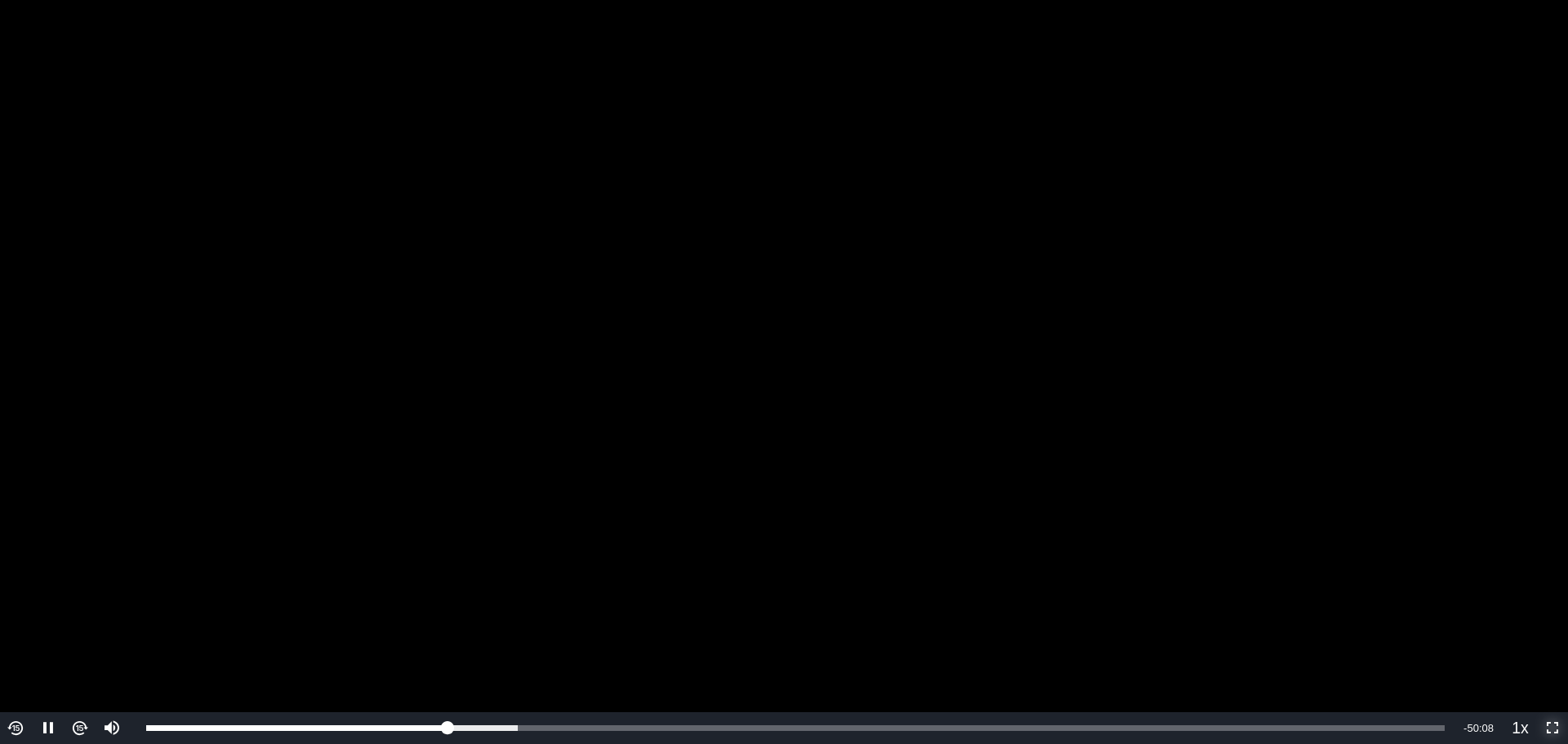
click at [1536, 712] on button "Fullscreen" at bounding box center [1551, 728] width 32 height 32
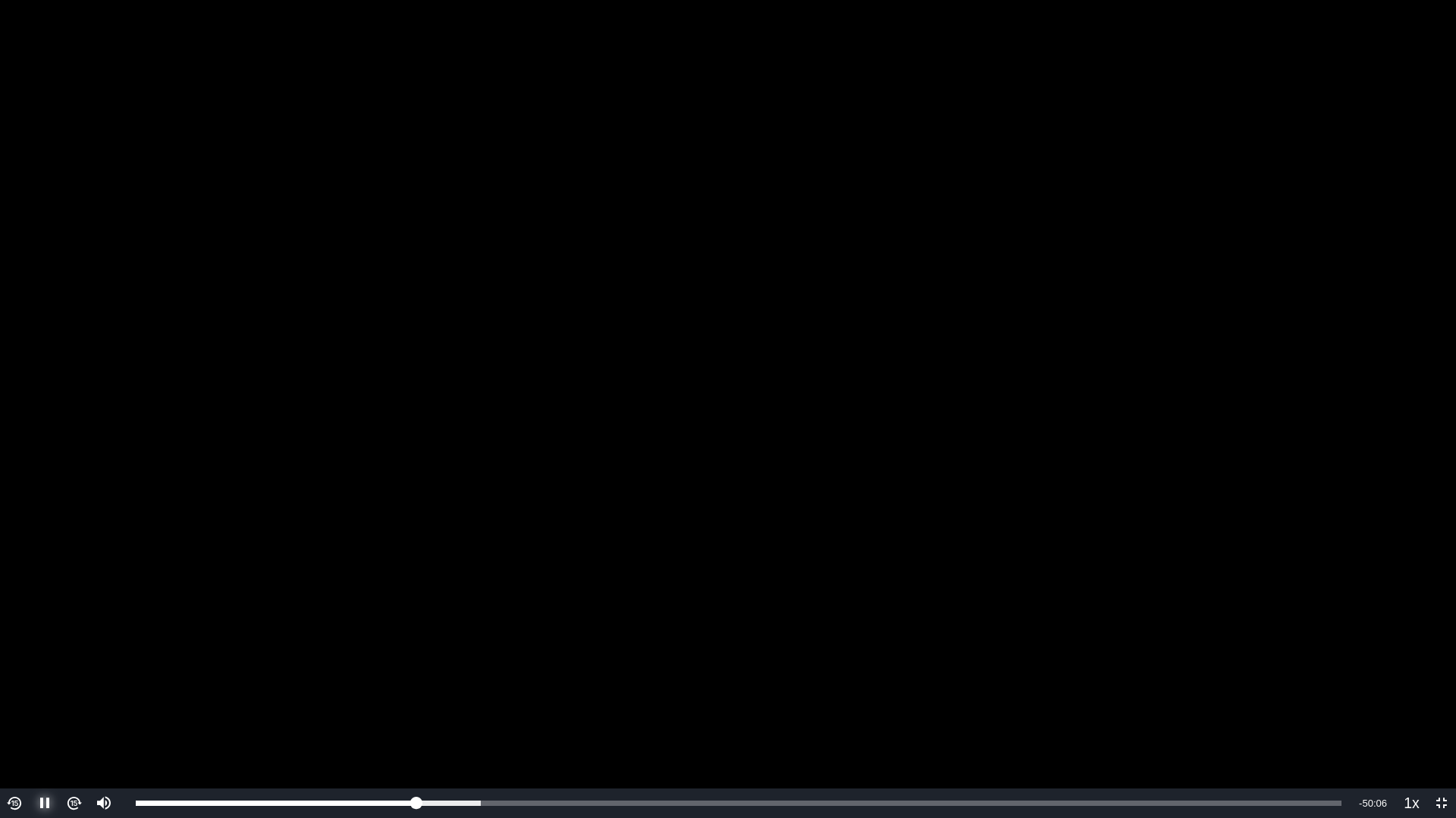
click at [45, 689] on span "Video Player" at bounding box center [45, 804] width 0 height 0
click at [29, 689] on button "Play" at bounding box center [44, 803] width 29 height 29
click at [1441, 689] on span "Video Player" at bounding box center [1441, 804] width 0 height 0
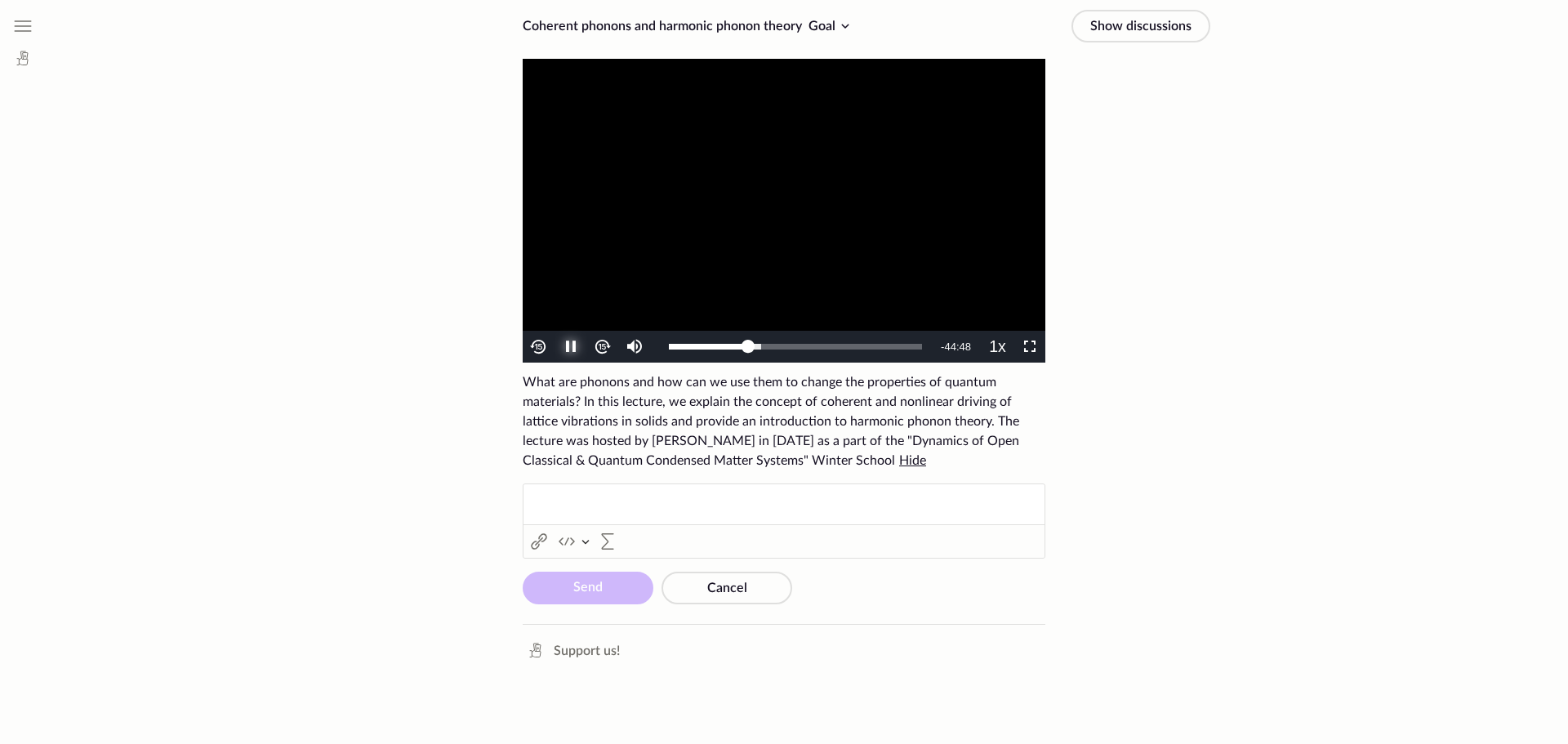
click at [571, 347] on span "Video Player" at bounding box center [571, 347] width 0 height 0
click at [554, 331] on button "Play" at bounding box center [570, 347] width 32 height 32
click at [1030, 347] on span "Video Player" at bounding box center [1030, 347] width 0 height 0
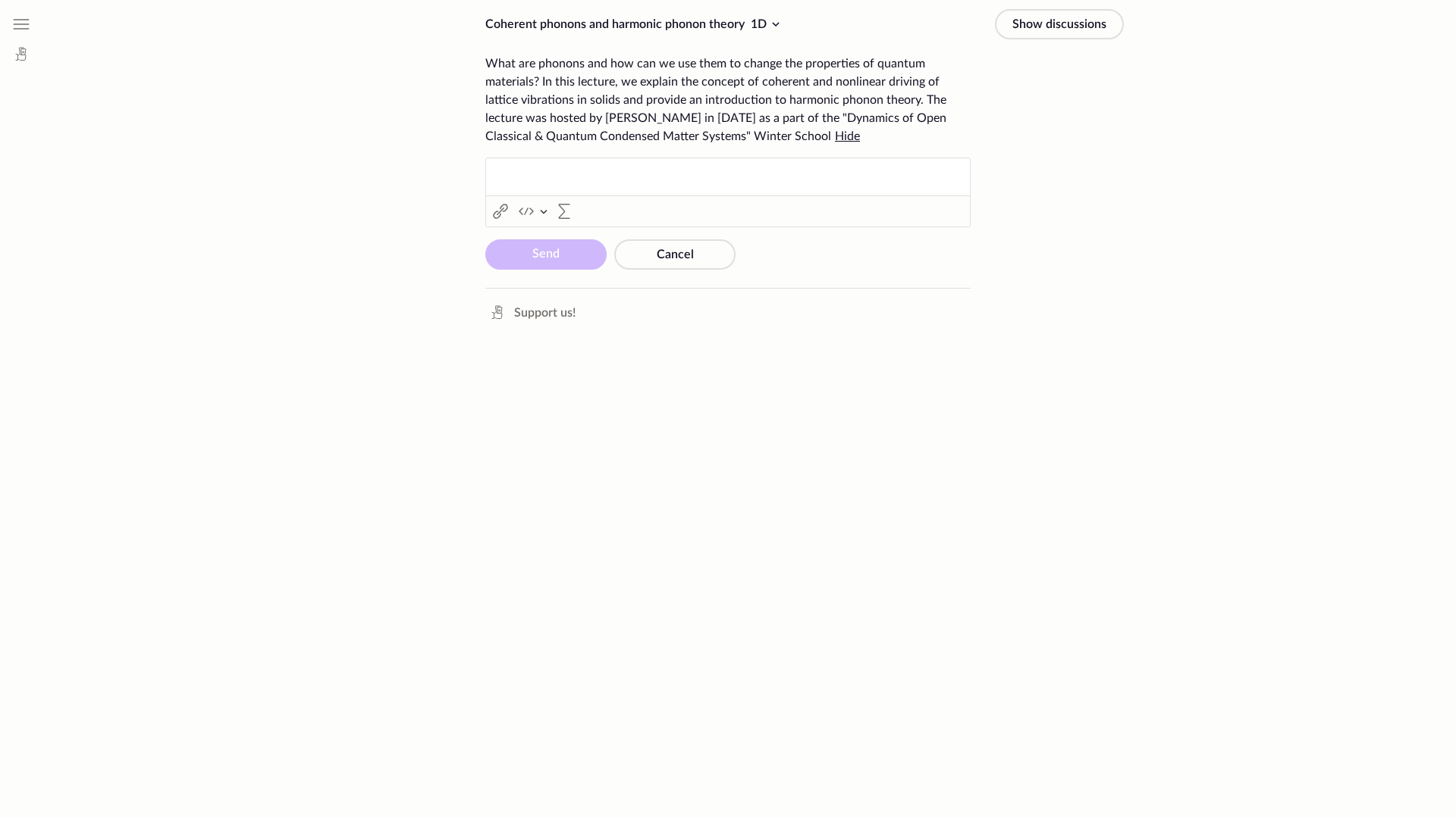
click at [941, 25] on button "Non-Fullscreen" at bounding box center [955, 40] width 29 height 29
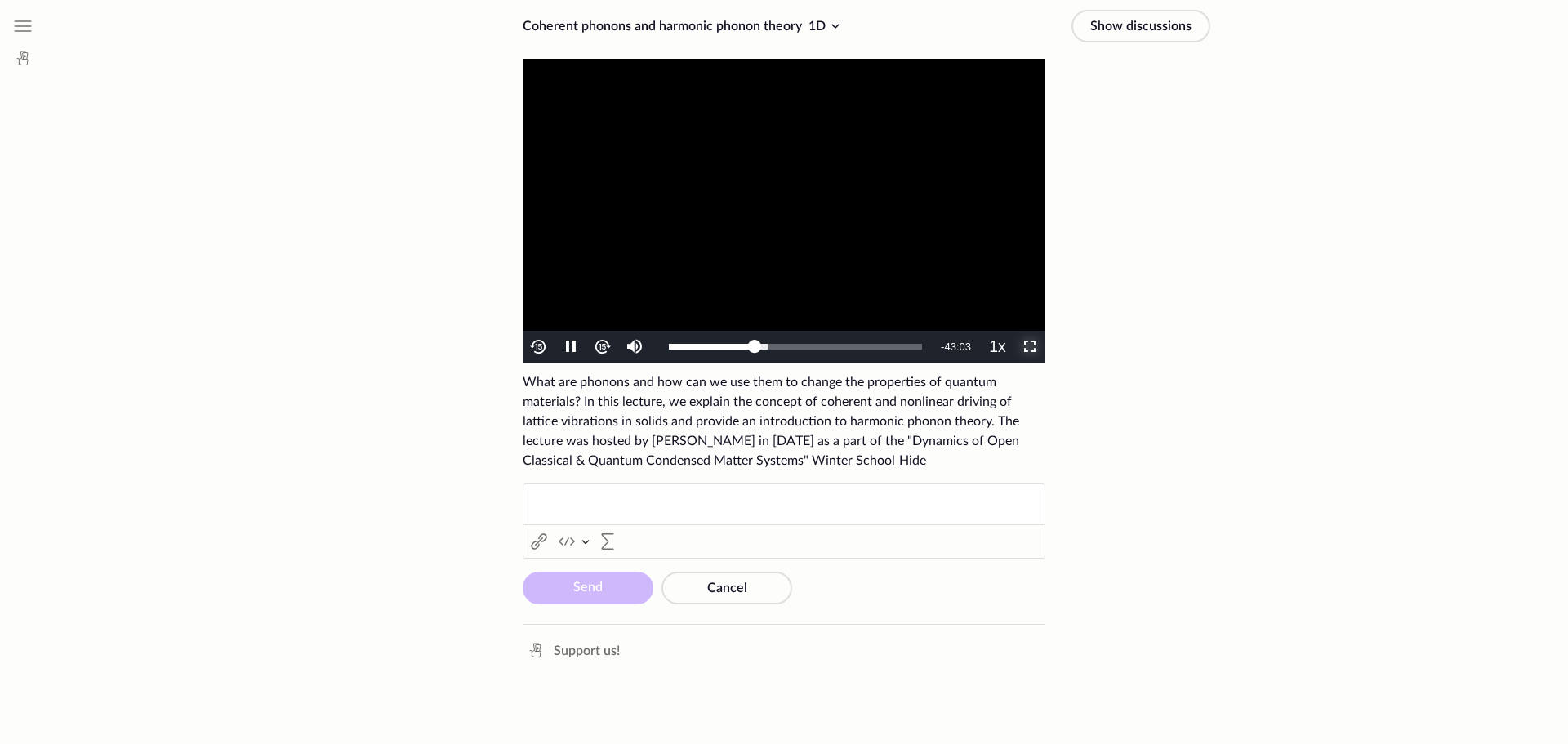
click at [1030, 347] on span "Video Player" at bounding box center [1030, 347] width 0 height 0
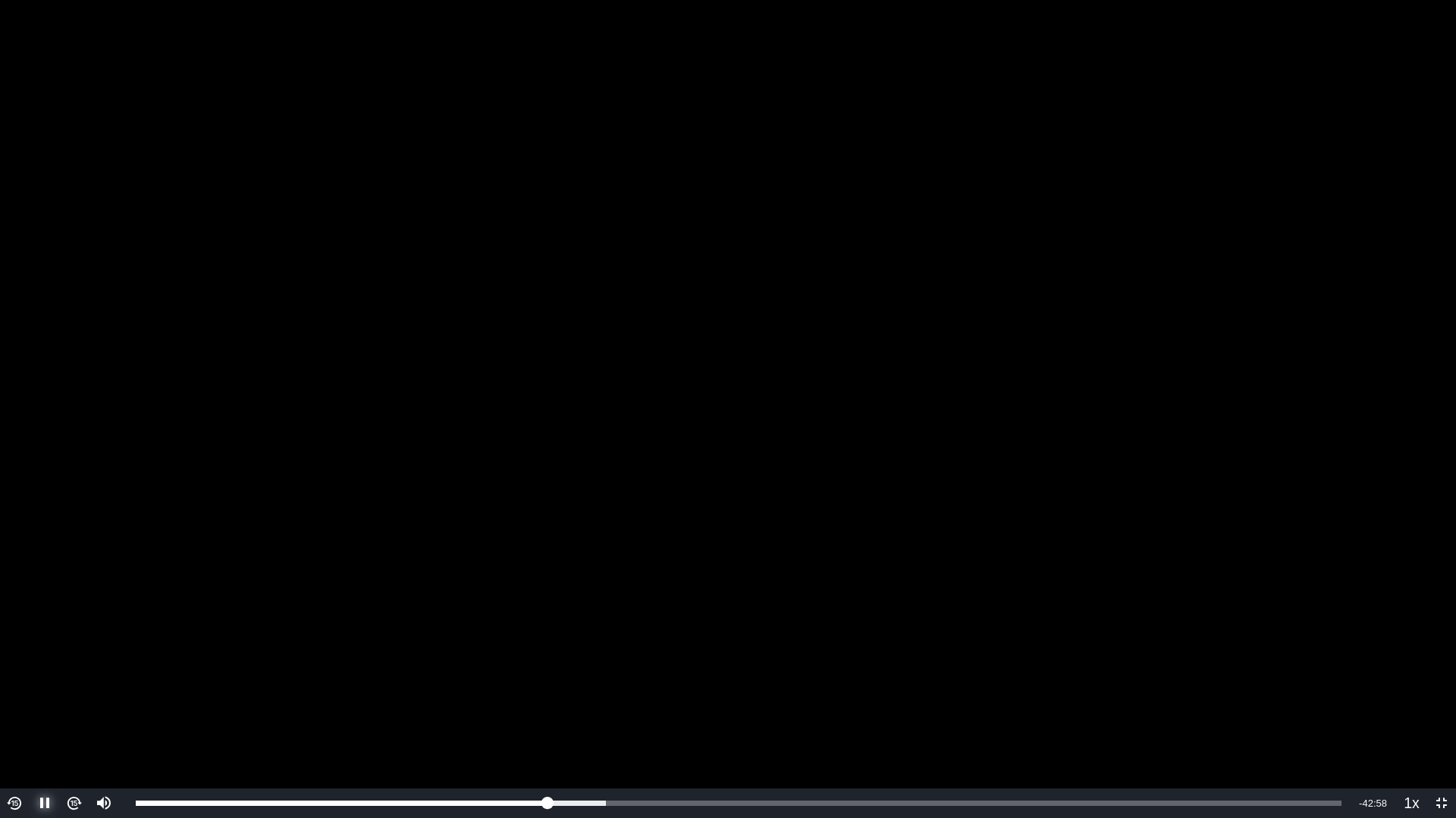
click at [45, 689] on span "Video Player" at bounding box center [45, 804] width 0 height 0
